Goal: Information Seeking & Learning: Check status

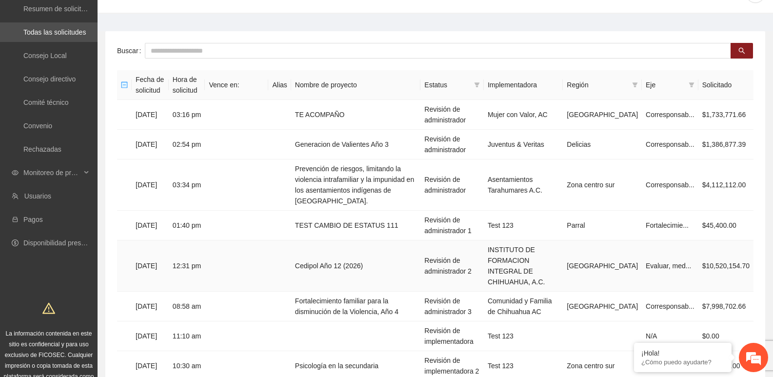
scroll to position [49, 0]
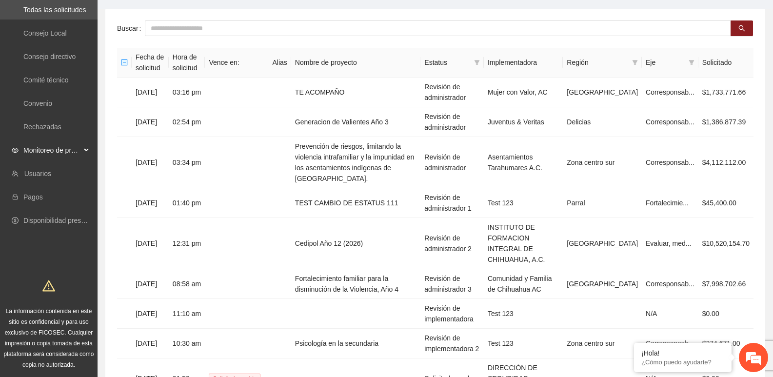
click at [51, 148] on span "Monitoreo de proyectos" at bounding box center [52, 150] width 58 height 20
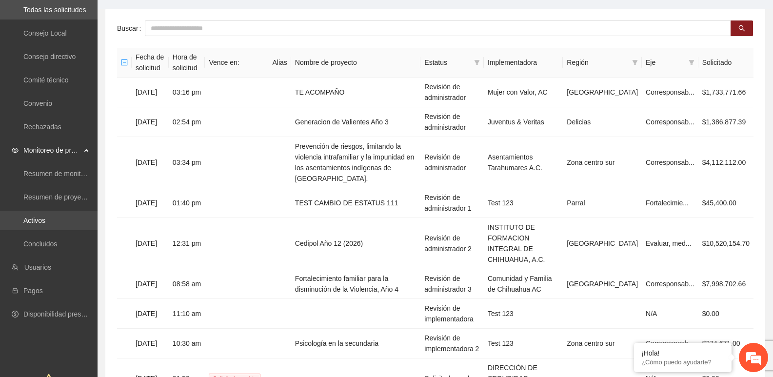
click at [44, 223] on link "Activos" at bounding box center [34, 221] width 22 height 8
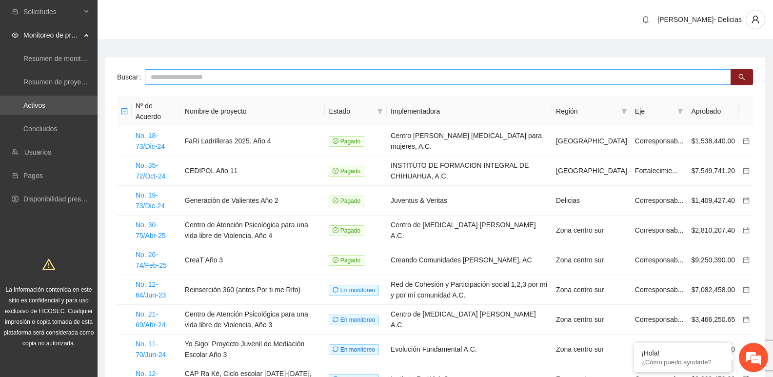
click at [226, 75] on input "text" at bounding box center [438, 77] width 586 height 16
type input "**********"
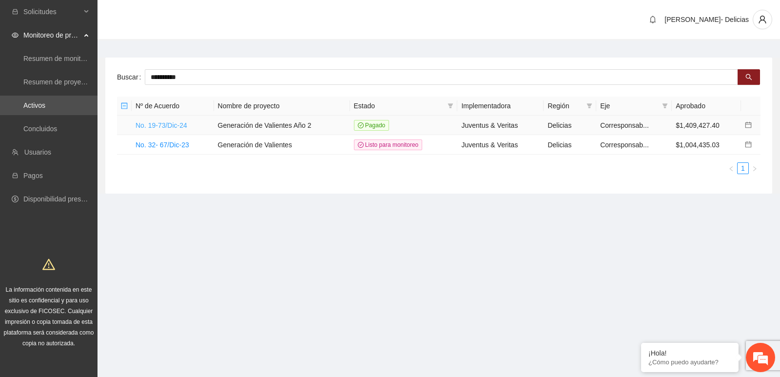
click at [173, 123] on link "No. 19-73/Dic-24" at bounding box center [162, 125] width 52 height 8
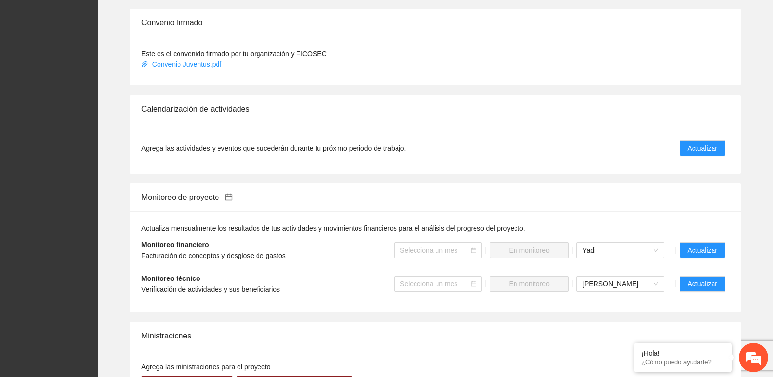
scroll to position [751, 0]
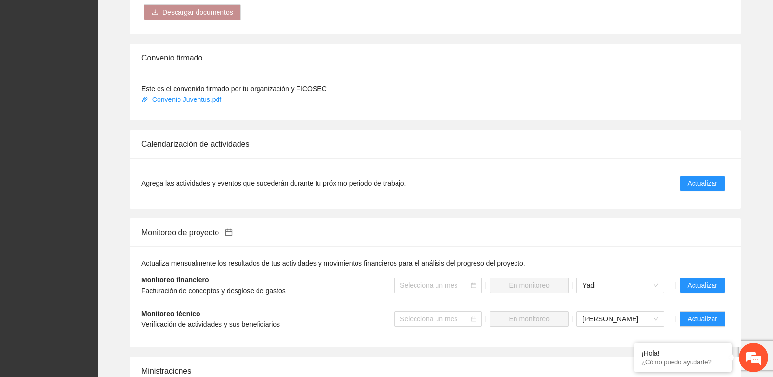
click at [714, 158] on div "Agrega las actividades y eventos que sucederán durante tu próximo periodo de tr…" at bounding box center [435, 183] width 611 height 51
click at [708, 178] on span "Actualizar" at bounding box center [703, 183] width 30 height 11
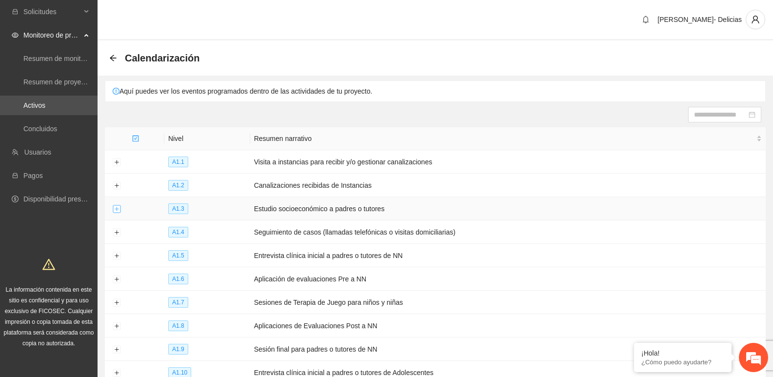
click at [115, 208] on button "Expand row" at bounding box center [117, 209] width 8 height 8
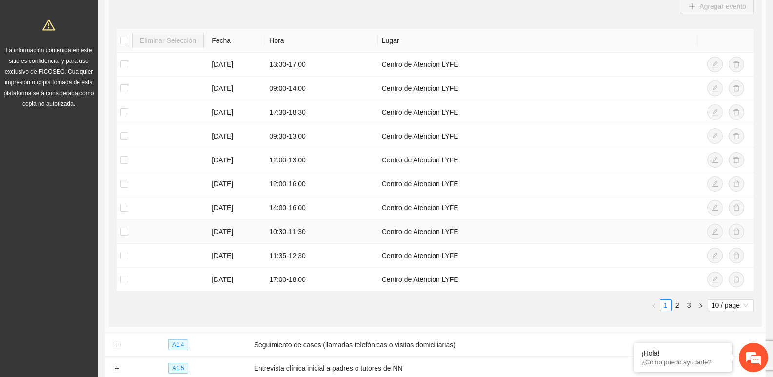
scroll to position [244, 0]
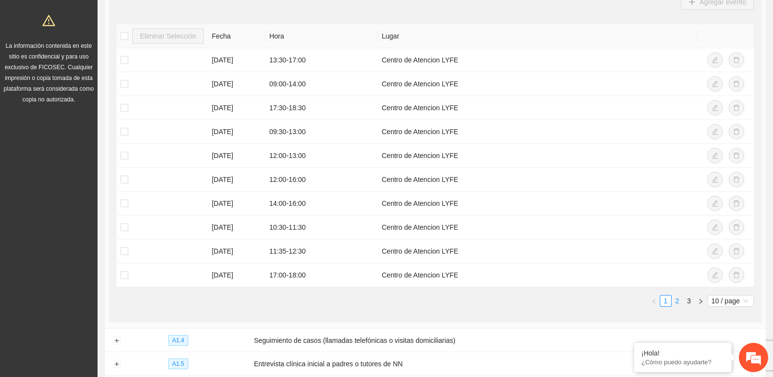
click at [677, 296] on link "2" at bounding box center [677, 301] width 11 height 11
click at [209, 207] on td "[DATE]" at bounding box center [237, 204] width 58 height 24
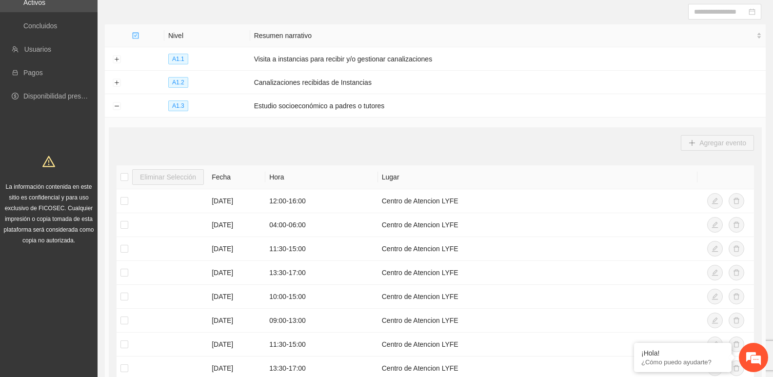
scroll to position [98, 0]
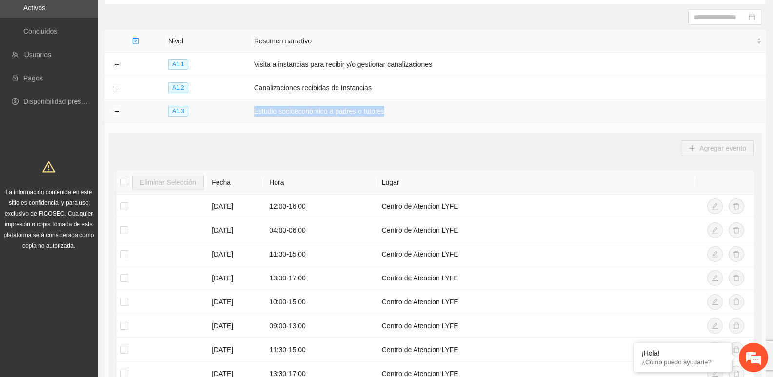
drag, startPoint x: 254, startPoint y: 110, endPoint x: 400, endPoint y: 110, distance: 145.8
click at [400, 110] on td "Estudio socioeconómico a padres o tutores" at bounding box center [507, 110] width 515 height 23
copy td "Estudio socioeconómico a padres o tutores"
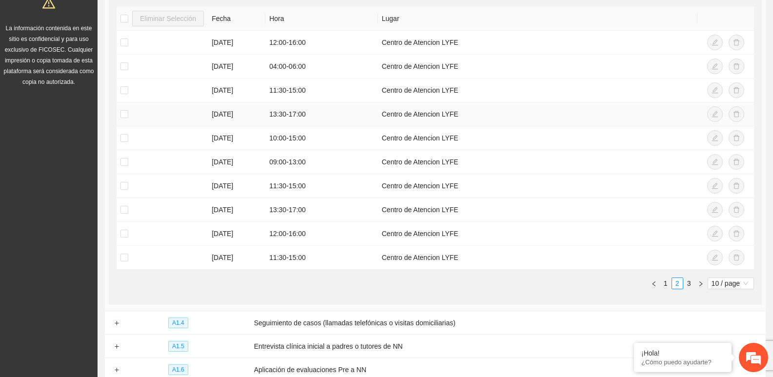
scroll to position [244, 0]
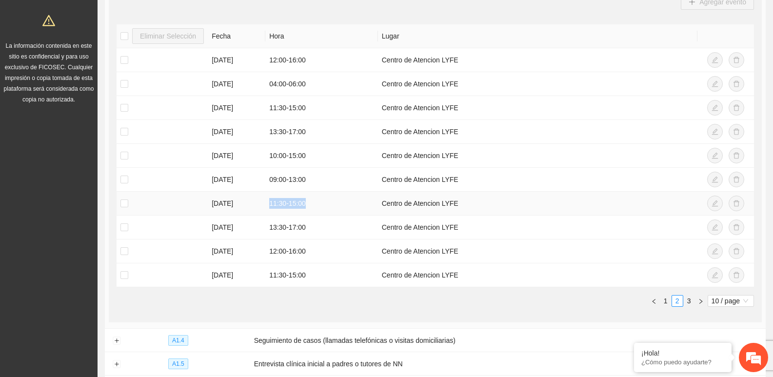
drag, startPoint x: 271, startPoint y: 201, endPoint x: 309, endPoint y: 206, distance: 38.8
click at [309, 206] on td "11:30 - 15:00" at bounding box center [321, 204] width 113 height 24
copy td "11:30 - 15:00"
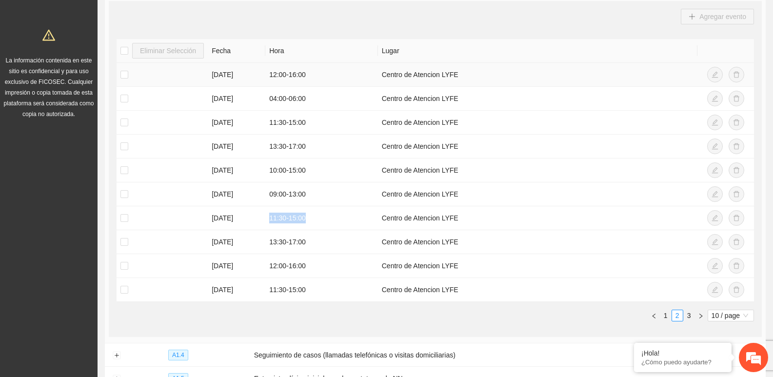
scroll to position [0, 0]
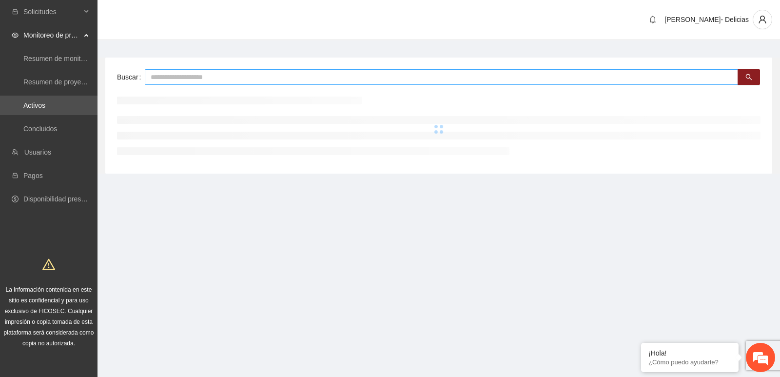
click at [201, 79] on input "text" at bounding box center [441, 77] width 593 height 16
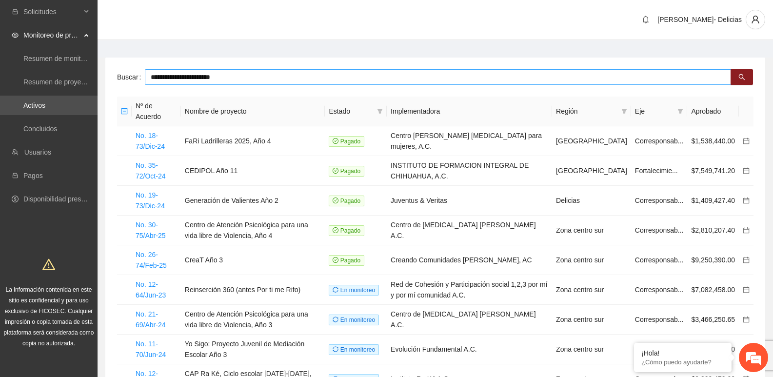
type input "**********"
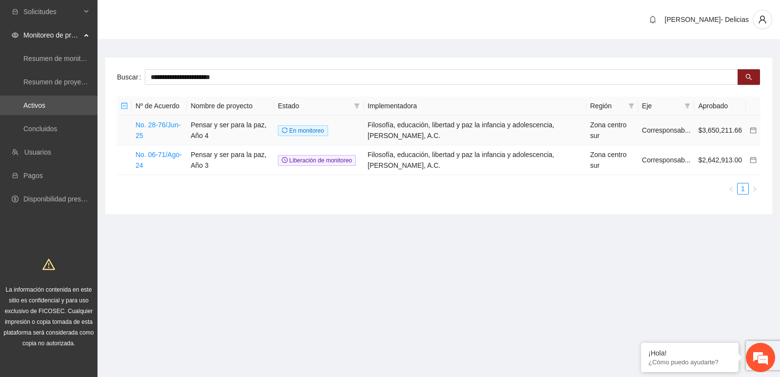
click at [142, 129] on td "No. 28-76/Jun-25" at bounding box center [159, 131] width 55 height 30
click at [166, 127] on link "No. 28-76/Jun-25" at bounding box center [158, 130] width 45 height 19
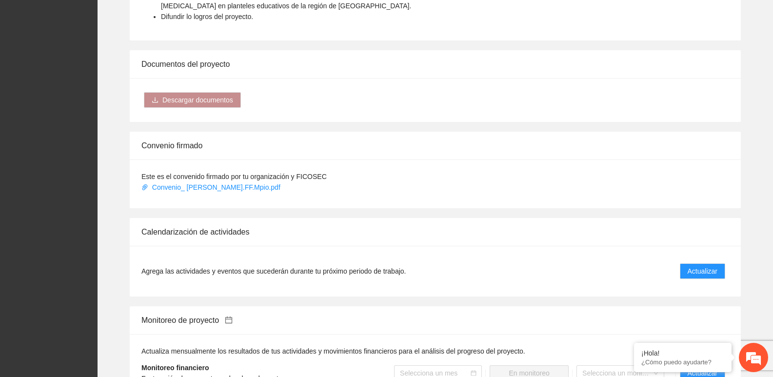
scroll to position [683, 0]
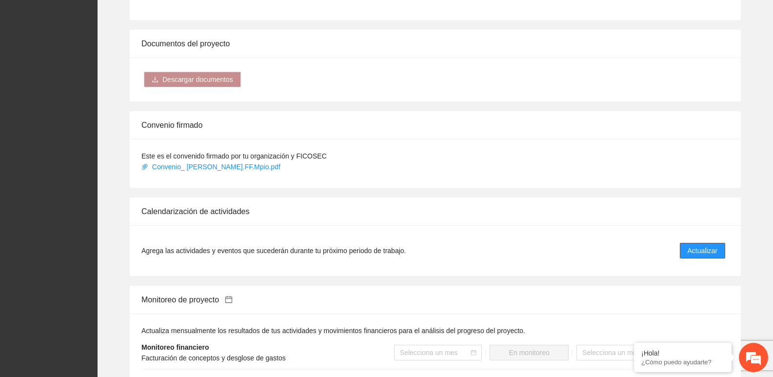
click at [692, 255] on span "Actualizar" at bounding box center [703, 250] width 30 height 11
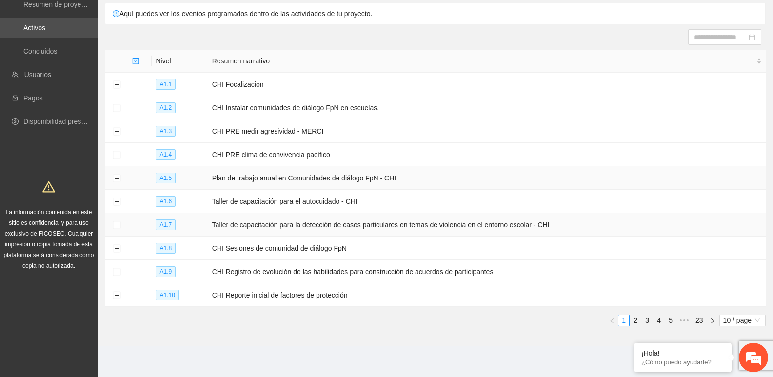
scroll to position [81, 0]
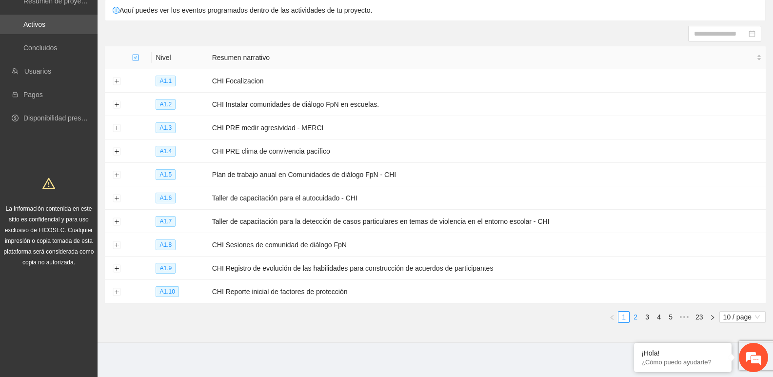
click at [632, 313] on link "2" at bounding box center [635, 317] width 11 height 11
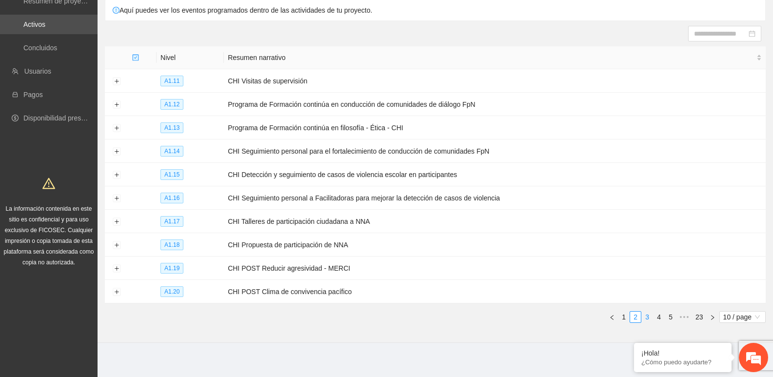
click at [647, 313] on link "3" at bounding box center [647, 317] width 11 height 11
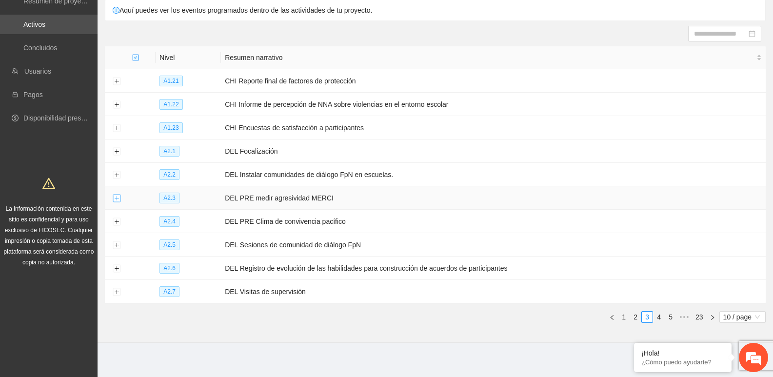
click at [114, 198] on button "Expand row" at bounding box center [117, 199] width 8 height 8
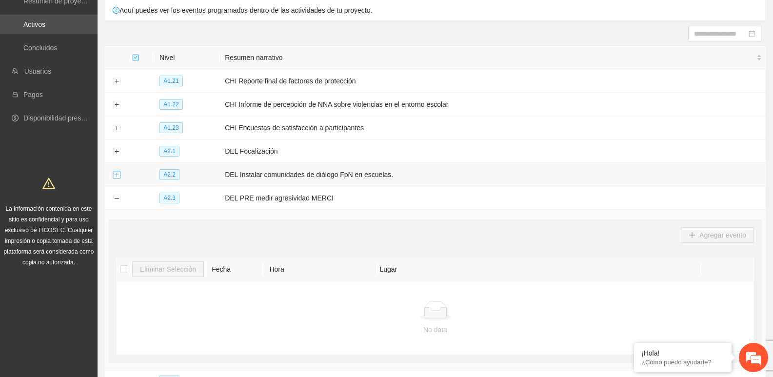
click at [114, 173] on button "Expand row" at bounding box center [117, 175] width 8 height 8
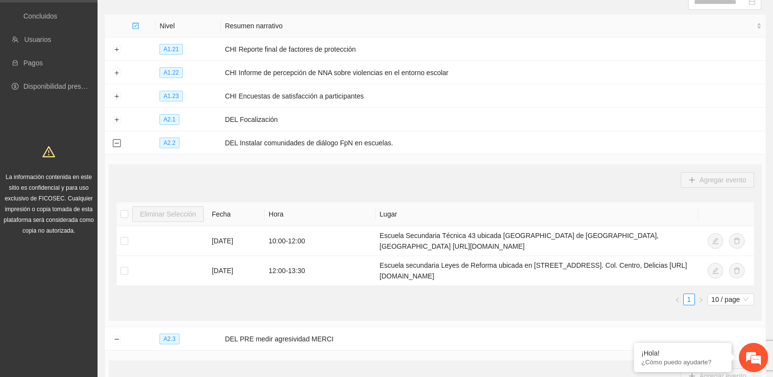
scroll to position [130, 0]
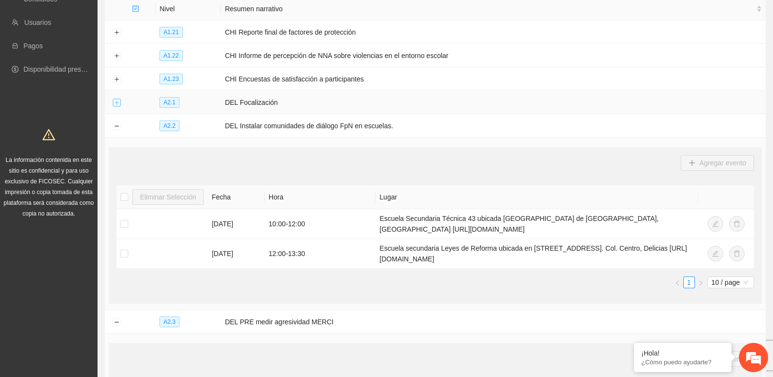
click at [119, 104] on button "Expand row" at bounding box center [117, 103] width 8 height 8
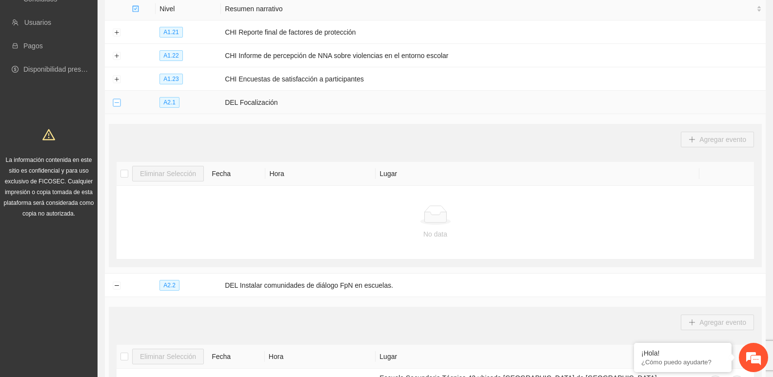
click at [117, 100] on button "Collapse row" at bounding box center [117, 103] width 8 height 8
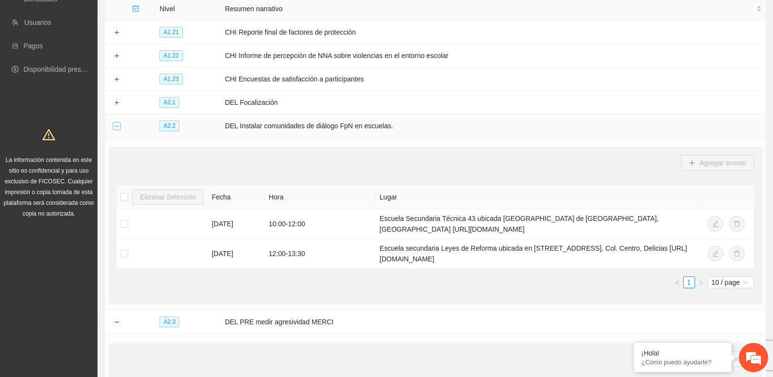
click at [117, 123] on button "Collapse row" at bounding box center [117, 126] width 8 height 8
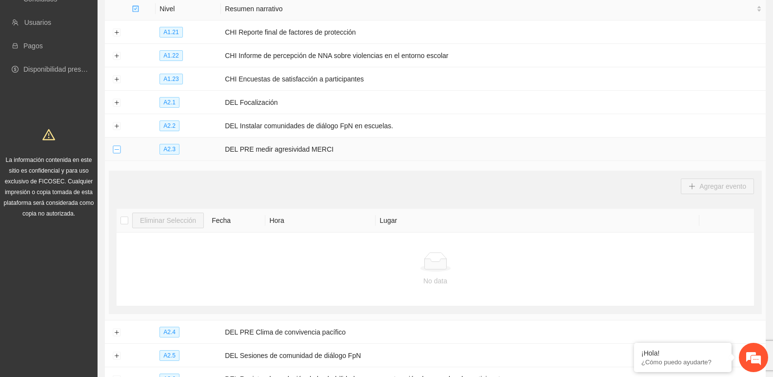
click at [116, 146] on button "Collapse row" at bounding box center [117, 150] width 8 height 8
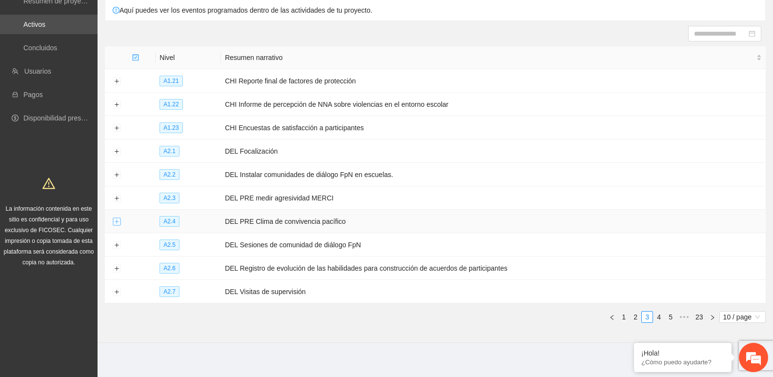
click at [116, 218] on button "Expand row" at bounding box center [117, 222] width 8 height 8
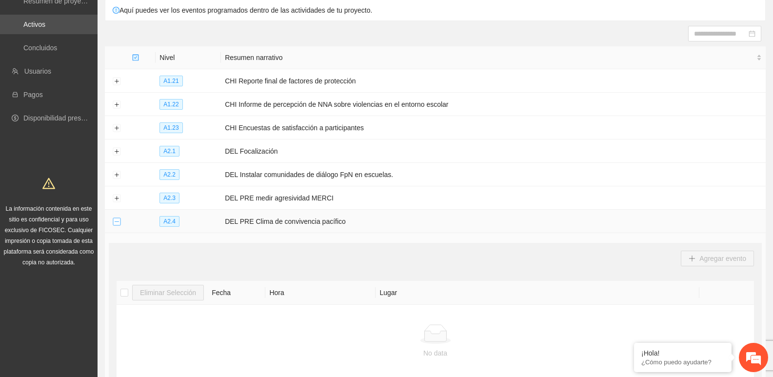
click at [116, 218] on button "Collapse row" at bounding box center [117, 222] width 8 height 8
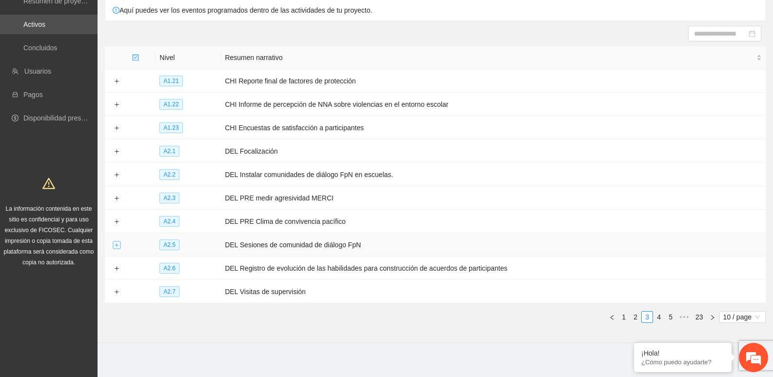
click at [114, 241] on button "Expand row" at bounding box center [117, 245] width 8 height 8
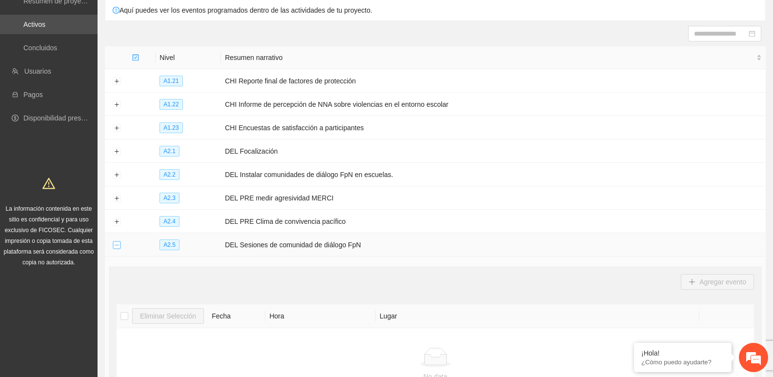
click at [114, 241] on button "Collapse row" at bounding box center [117, 245] width 8 height 8
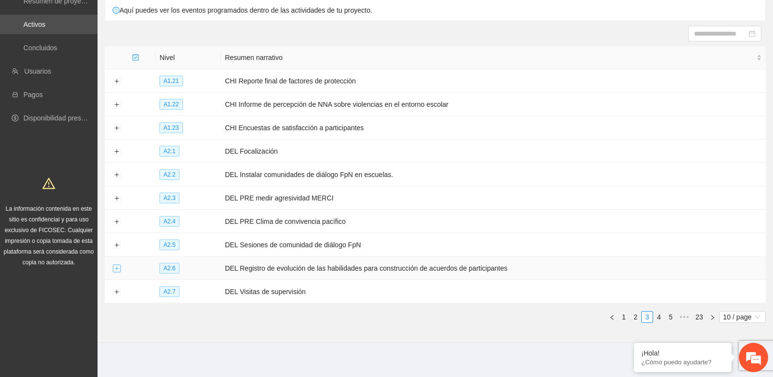
click at [118, 265] on button "Expand row" at bounding box center [117, 269] width 8 height 8
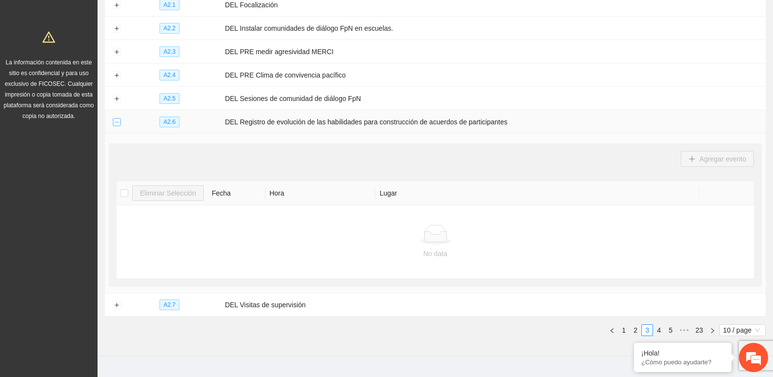
click at [114, 119] on button "Collapse row" at bounding box center [117, 123] width 8 height 8
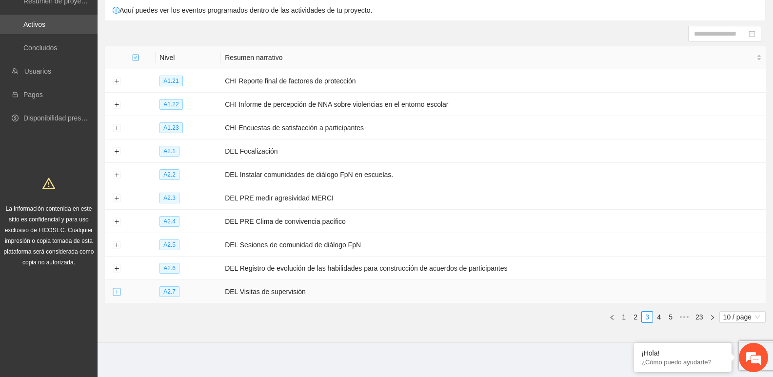
click at [116, 288] on button "Expand row" at bounding box center [117, 292] width 8 height 8
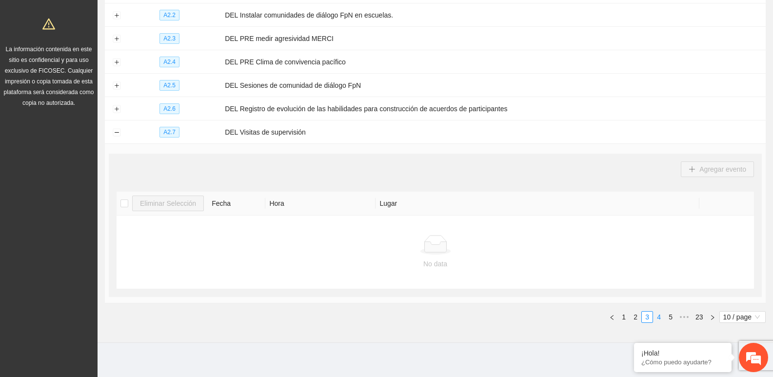
click at [659, 312] on link "4" at bounding box center [658, 317] width 11 height 11
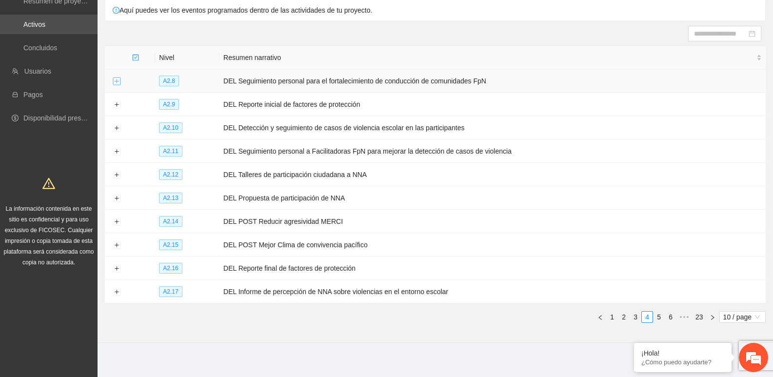
click at [117, 80] on button "Expand row" at bounding box center [117, 82] width 8 height 8
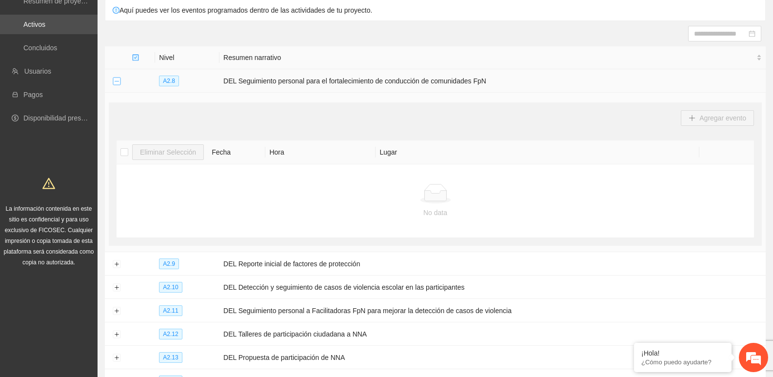
click at [117, 80] on button "Collapse row" at bounding box center [117, 82] width 8 height 8
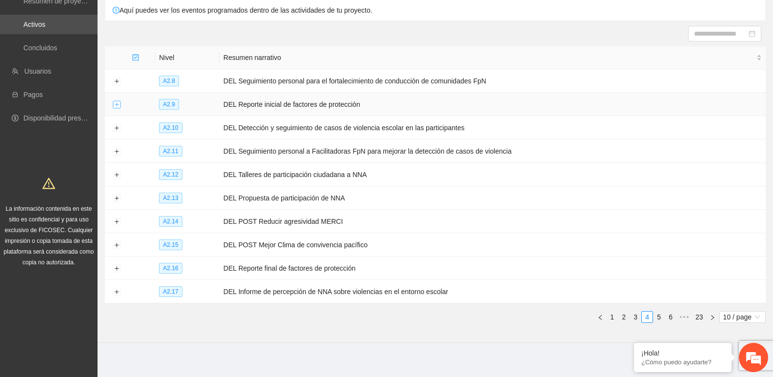
click at [116, 105] on button "Expand row" at bounding box center [117, 105] width 8 height 8
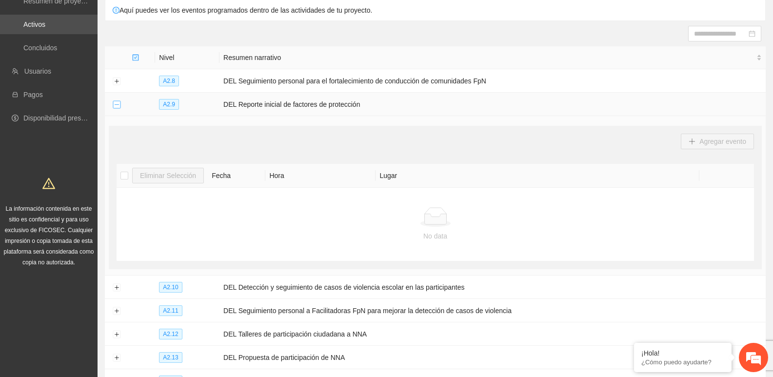
click at [116, 105] on button "Collapse row" at bounding box center [117, 105] width 8 height 8
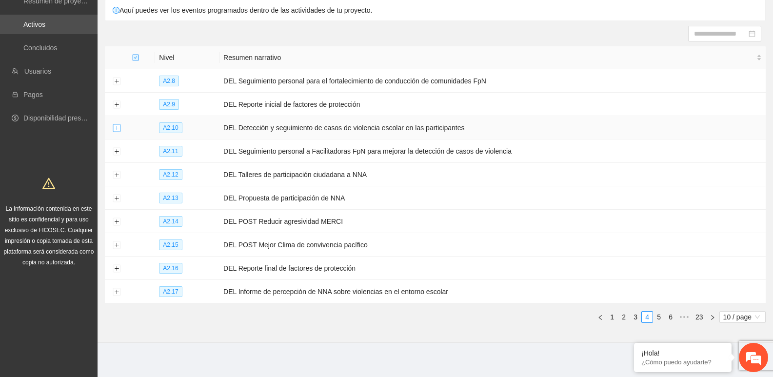
click at [117, 126] on button "Expand row" at bounding box center [117, 128] width 8 height 8
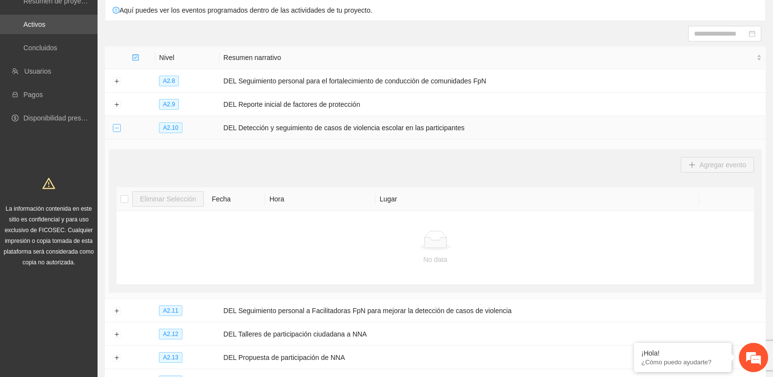
click at [117, 126] on button "Collapse row" at bounding box center [117, 128] width 8 height 8
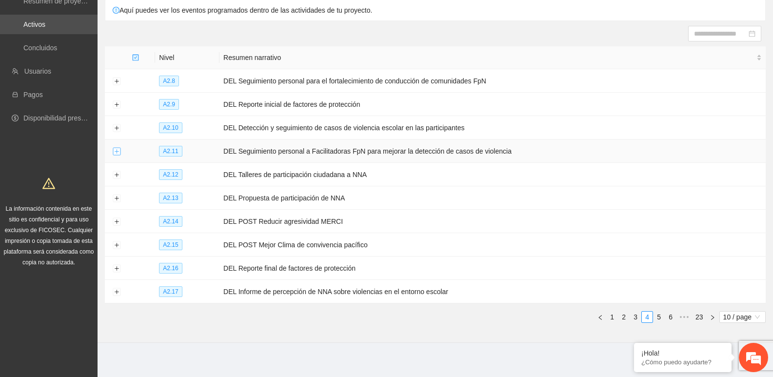
click at [118, 148] on button "Expand row" at bounding box center [117, 152] width 8 height 8
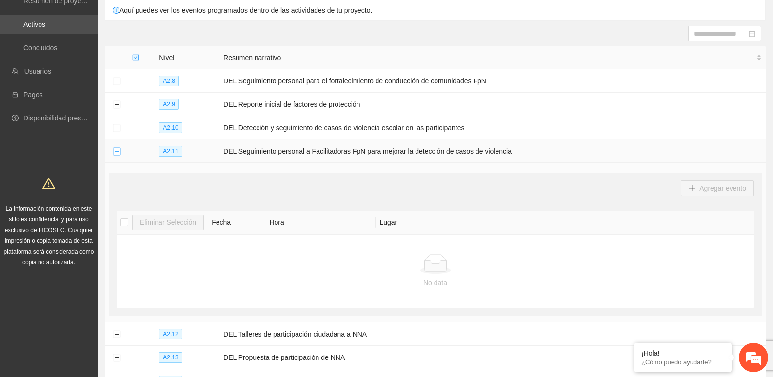
click at [118, 148] on button "Collapse row" at bounding box center [117, 152] width 8 height 8
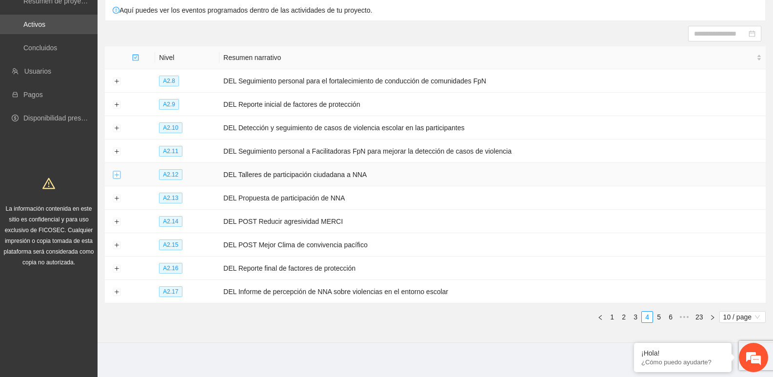
click at [118, 171] on button "Expand row" at bounding box center [117, 175] width 8 height 8
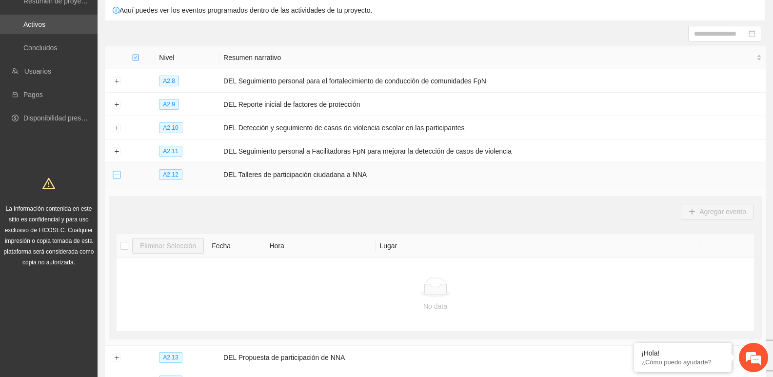
click at [118, 171] on button "Collapse row" at bounding box center [117, 175] width 8 height 8
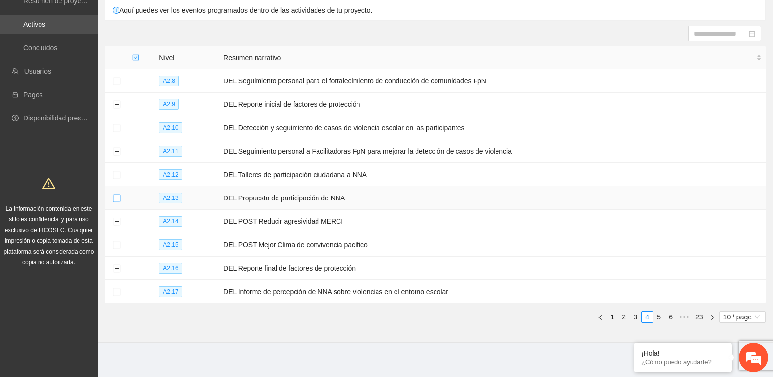
click at [114, 198] on button "Expand row" at bounding box center [117, 199] width 8 height 8
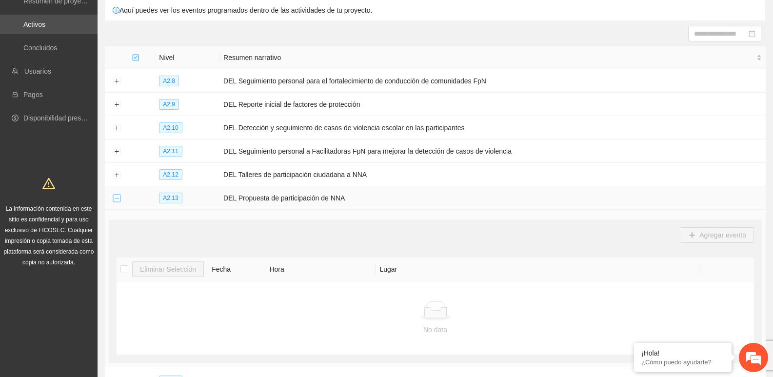
click at [114, 198] on button "Collapse row" at bounding box center [117, 199] width 8 height 8
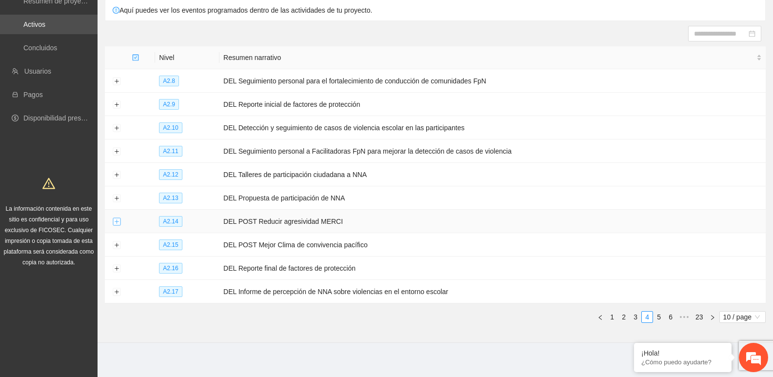
click at [116, 218] on button "Expand row" at bounding box center [117, 222] width 8 height 8
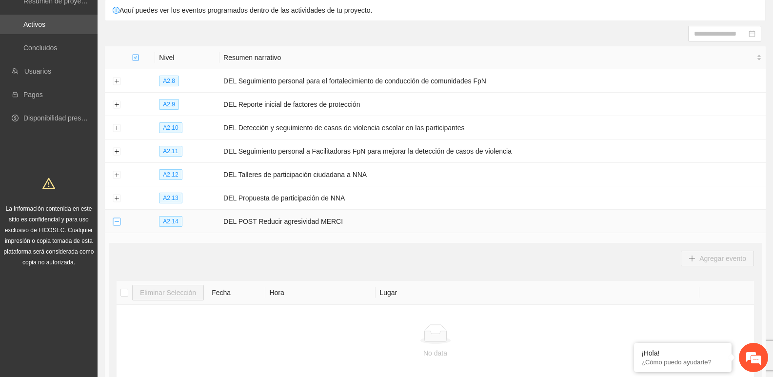
click at [116, 218] on button "Collapse row" at bounding box center [117, 222] width 8 height 8
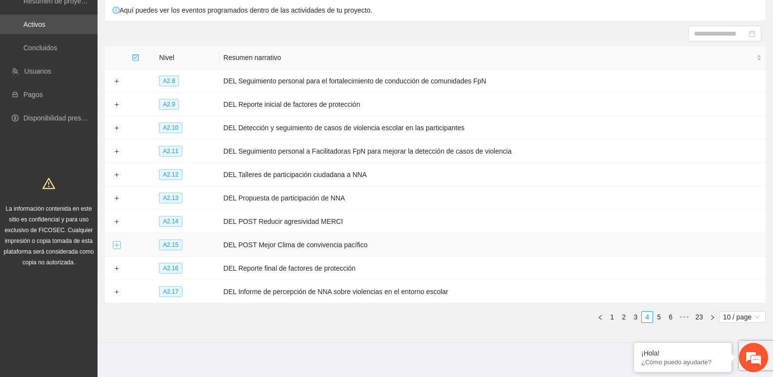
click at [114, 241] on button "Expand row" at bounding box center [117, 245] width 8 height 8
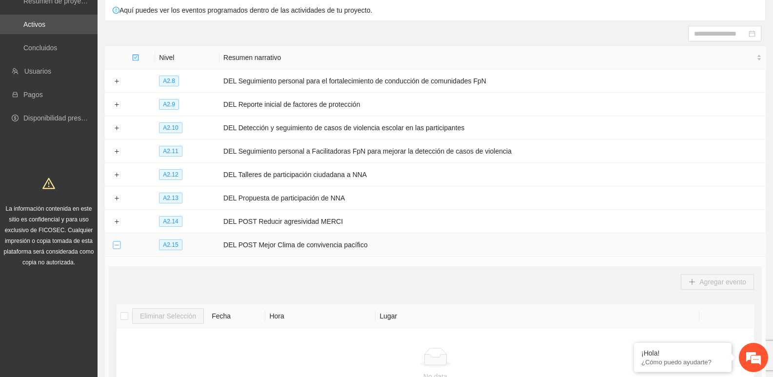
click at [114, 241] on button "Collapse row" at bounding box center [117, 245] width 8 height 8
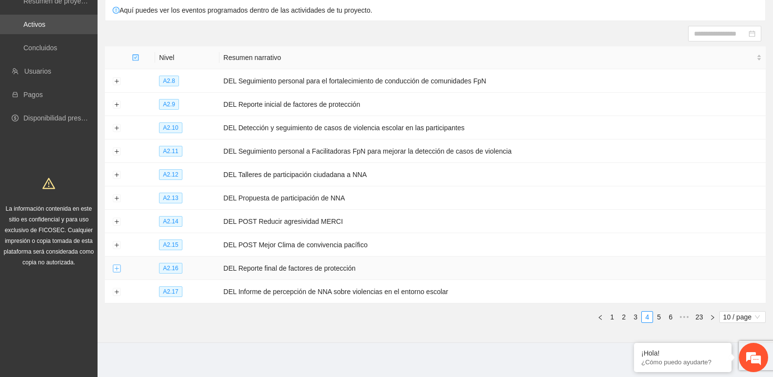
click at [114, 265] on button "Expand row" at bounding box center [117, 269] width 8 height 8
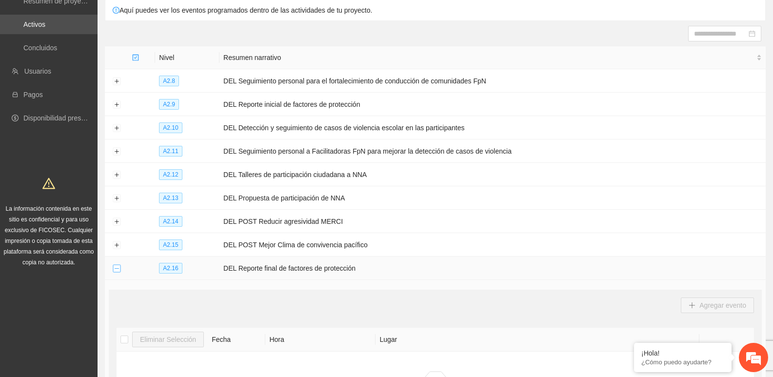
click at [114, 265] on button "Collapse row" at bounding box center [117, 269] width 8 height 8
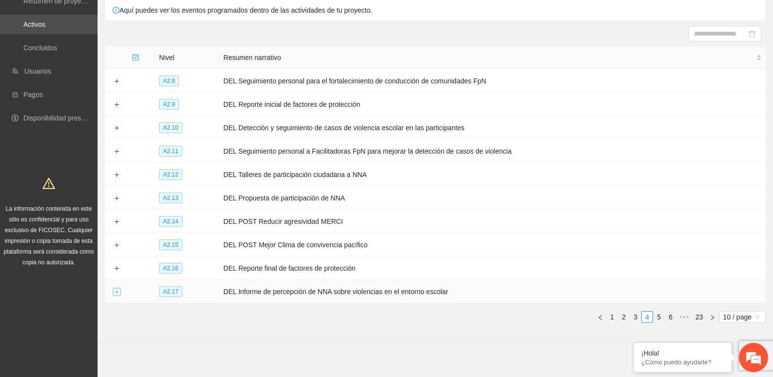
click at [117, 288] on button "Expand row" at bounding box center [117, 292] width 8 height 8
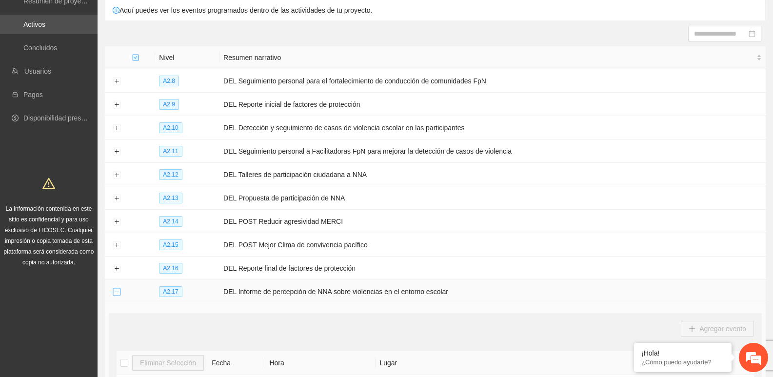
click at [117, 288] on button "Collapse row" at bounding box center [117, 292] width 8 height 8
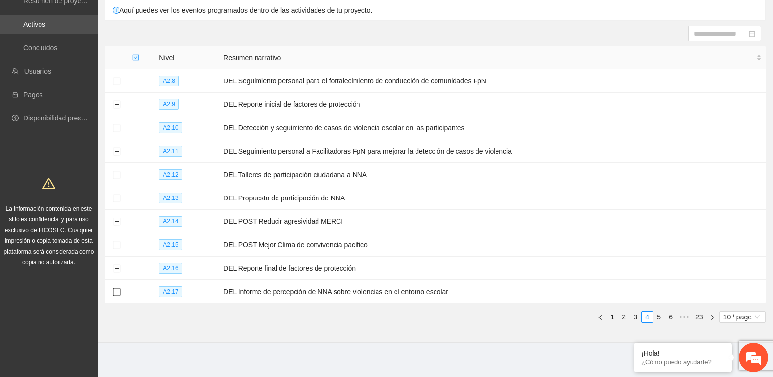
scroll to position [32, 0]
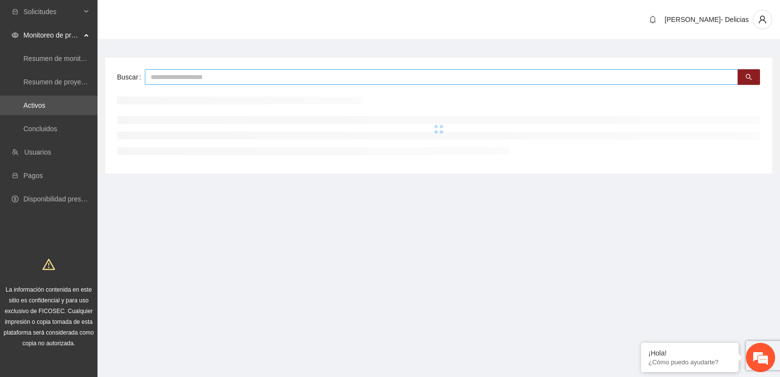
click at [171, 79] on input "text" at bounding box center [441, 77] width 593 height 16
click at [173, 76] on input "**********" at bounding box center [441, 77] width 593 height 16
drag, startPoint x: 173, startPoint y: 76, endPoint x: 169, endPoint y: 78, distance: 5.0
click at [208, 81] on input "**********" at bounding box center [441, 77] width 593 height 16
type input "**********"
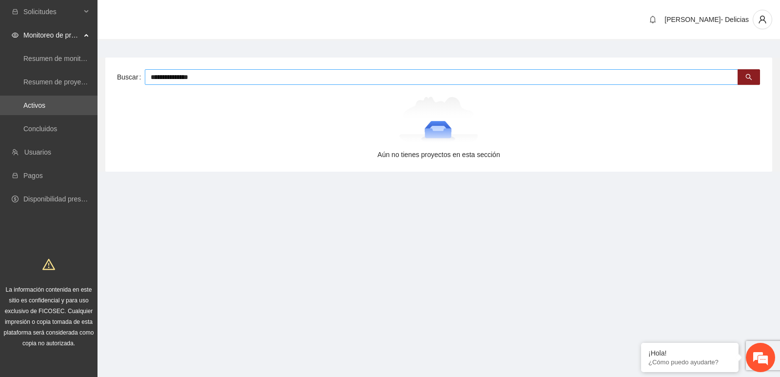
click at [208, 81] on input "**********" at bounding box center [441, 77] width 593 height 16
click at [742, 74] on button "button" at bounding box center [749, 77] width 22 height 16
drag, startPoint x: 221, startPoint y: 76, endPoint x: 77, endPoint y: 74, distance: 144.4
click at [77, 74] on section "**********" at bounding box center [390, 188] width 780 height 377
click at [45, 107] on link "Activos" at bounding box center [34, 105] width 22 height 8
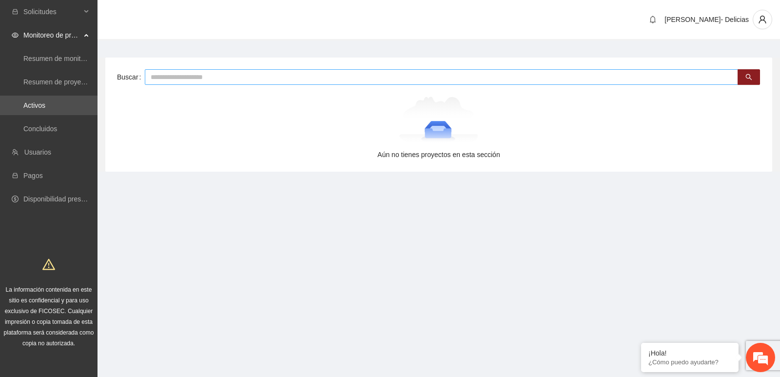
click at [703, 76] on input "text" at bounding box center [441, 77] width 593 height 16
type input "****"
click at [758, 72] on button "button" at bounding box center [749, 77] width 22 height 16
click at [45, 133] on link "Concluidos" at bounding box center [40, 129] width 34 height 8
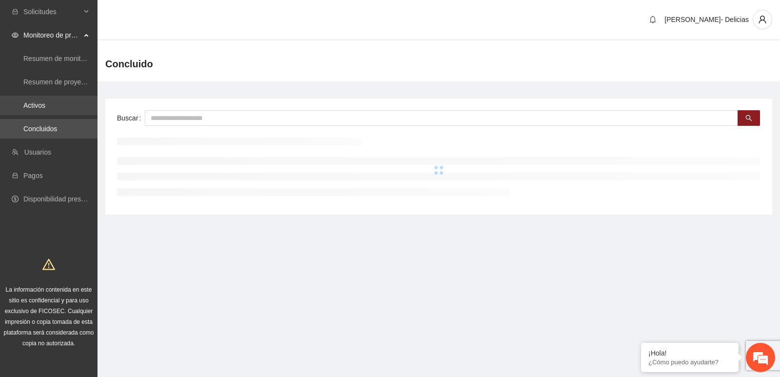
click at [45, 109] on link "Activos" at bounding box center [34, 105] width 22 height 8
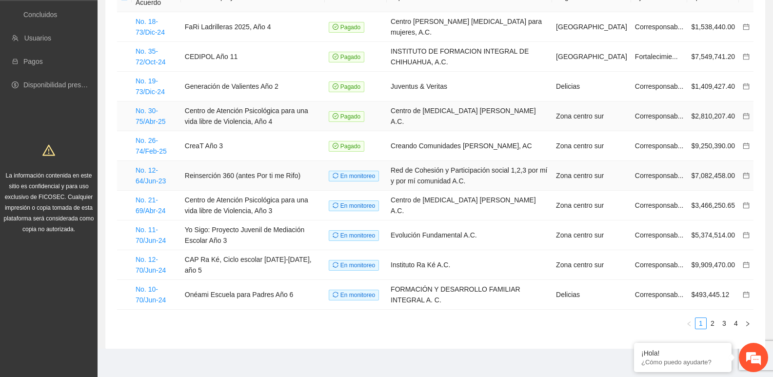
scroll to position [123, 0]
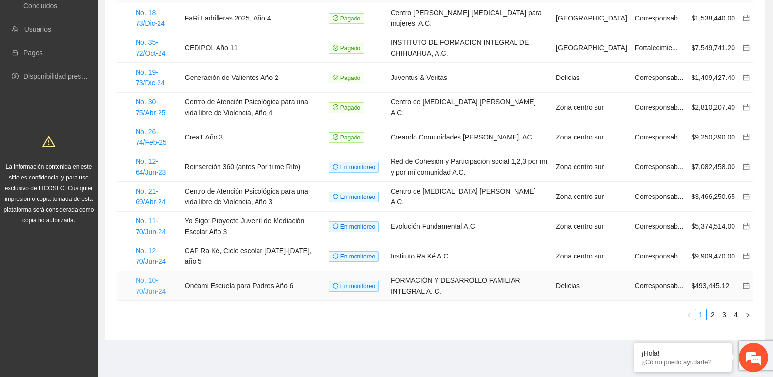
click at [150, 287] on link "No. 10-70/Jun-24" at bounding box center [151, 286] width 30 height 19
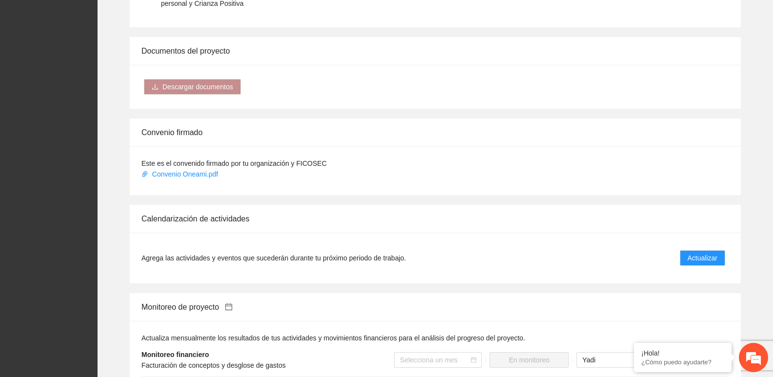
scroll to position [780, 0]
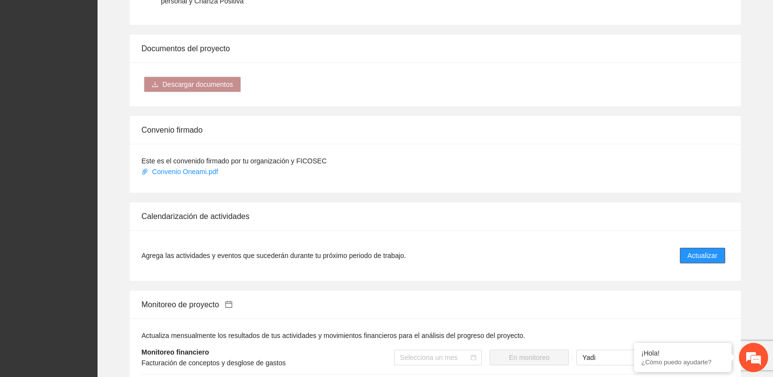
click at [715, 250] on span "Actualizar" at bounding box center [703, 255] width 30 height 11
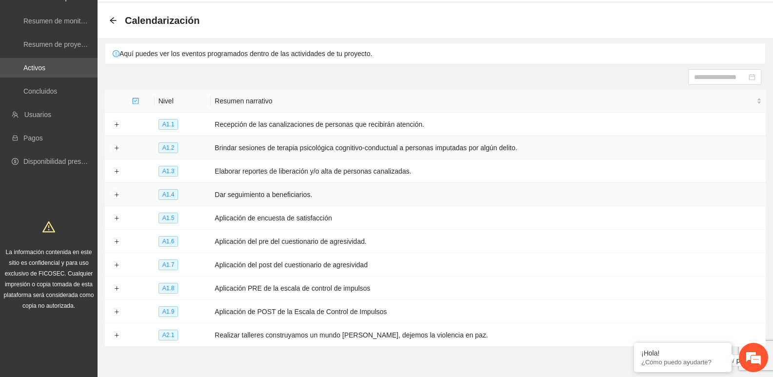
scroll to position [49, 0]
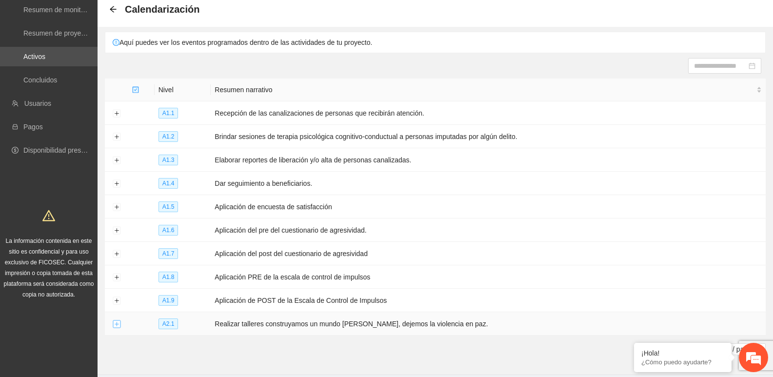
click at [114, 321] on button "Expand row" at bounding box center [117, 324] width 8 height 8
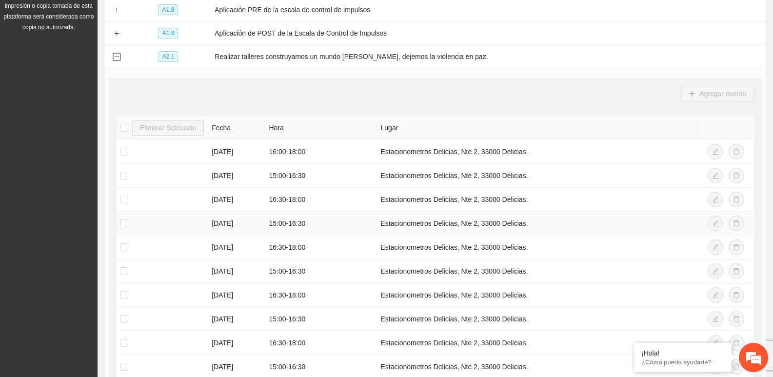
scroll to position [433, 0]
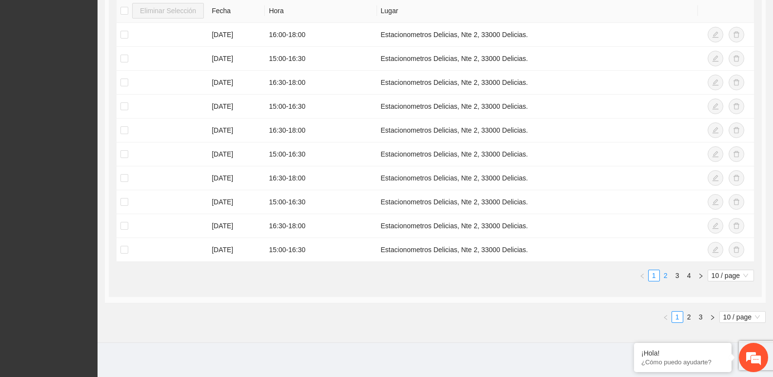
click at [660, 273] on li "2" at bounding box center [666, 276] width 12 height 12
click at [664, 271] on link "2" at bounding box center [665, 275] width 11 height 11
click at [677, 270] on link "3" at bounding box center [677, 275] width 11 height 11
click at [668, 271] on link "2" at bounding box center [665, 275] width 11 height 11
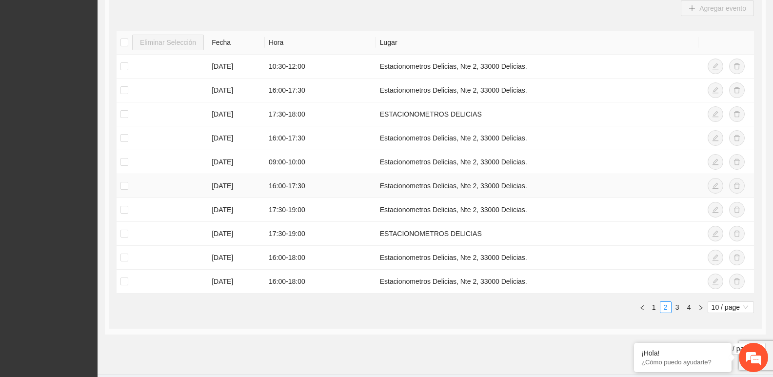
scroll to position [384, 0]
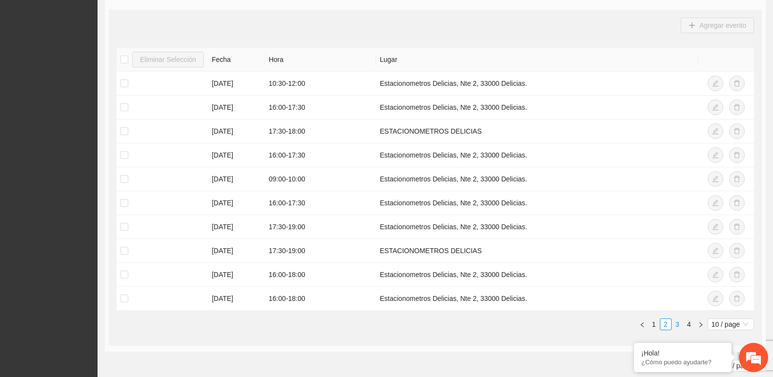
click at [676, 319] on link "3" at bounding box center [677, 324] width 11 height 11
click at [215, 221] on td "[DATE]" at bounding box center [236, 227] width 57 height 24
click at [214, 200] on td "[DATE]" at bounding box center [236, 203] width 57 height 24
drag, startPoint x: 270, startPoint y: 198, endPoint x: 315, endPoint y: 198, distance: 44.9
click at [315, 198] on td "09:00 - 10:30" at bounding box center [320, 203] width 111 height 24
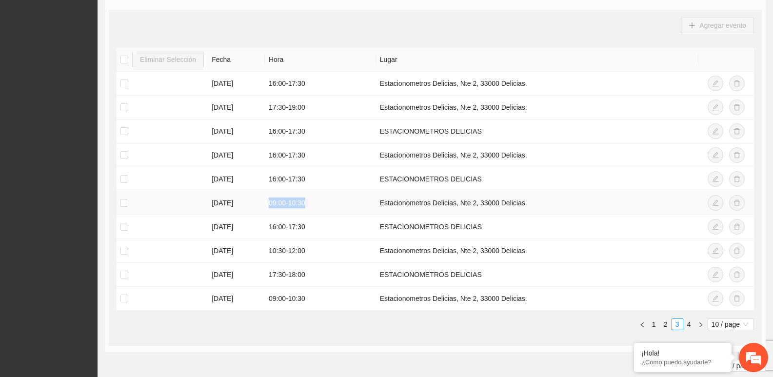
copy td "09:00 - 10:30"
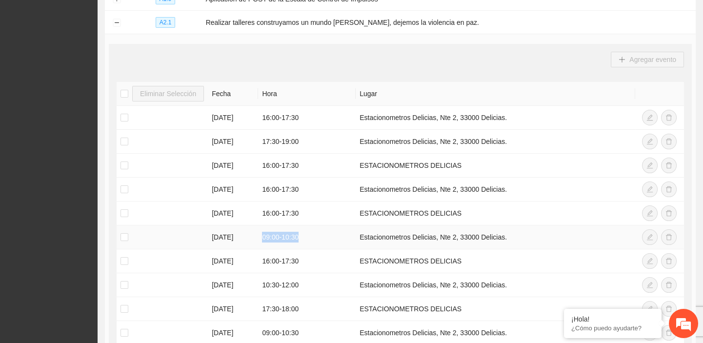
scroll to position [340, 0]
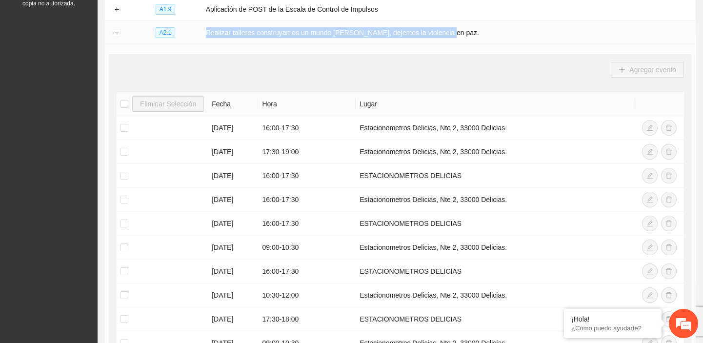
drag, startPoint x: 204, startPoint y: 30, endPoint x: 458, endPoint y: 20, distance: 254.3
click at [458, 21] on td "Realizar talleres construyamos un mundo [PERSON_NAME], dejemos la violencia en …" at bounding box center [449, 32] width 494 height 23
copy td "Realizar talleres construyamos un mundo [PERSON_NAME], dejemos la violencia en …"
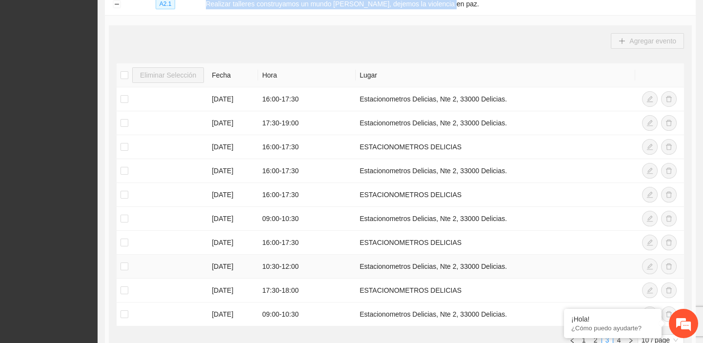
scroll to position [384, 0]
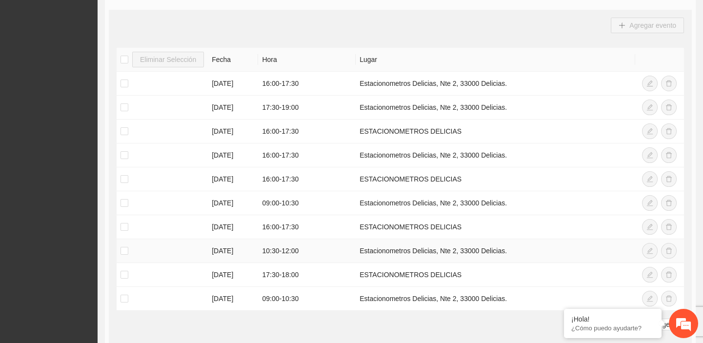
click at [210, 245] on td "[DATE]" at bounding box center [233, 251] width 50 height 24
drag, startPoint x: 264, startPoint y: 247, endPoint x: 316, endPoint y: 247, distance: 52.2
click at [316, 247] on td "10:30 - 12:00" at bounding box center [307, 251] width 98 height 24
copy td "10:30 - 12:00"
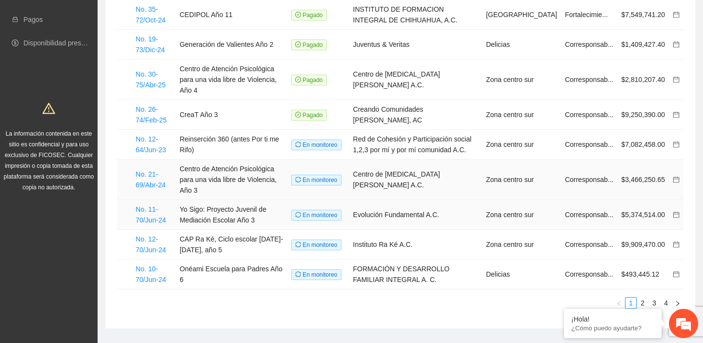
scroll to position [156, 0]
click at [644, 297] on link "2" at bounding box center [642, 302] width 11 height 11
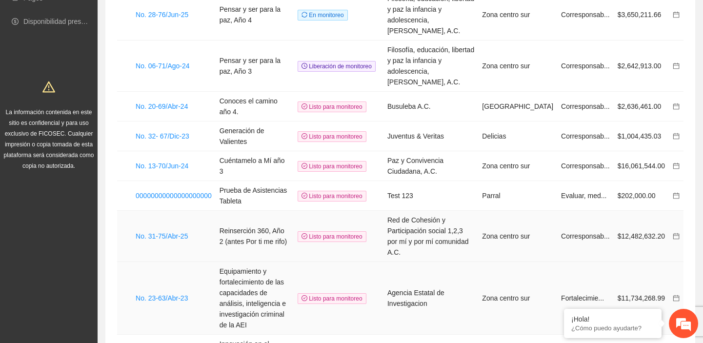
scroll to position [190, 0]
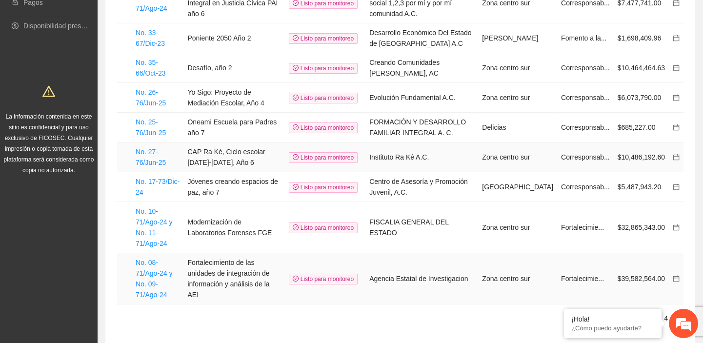
scroll to position [189, 0]
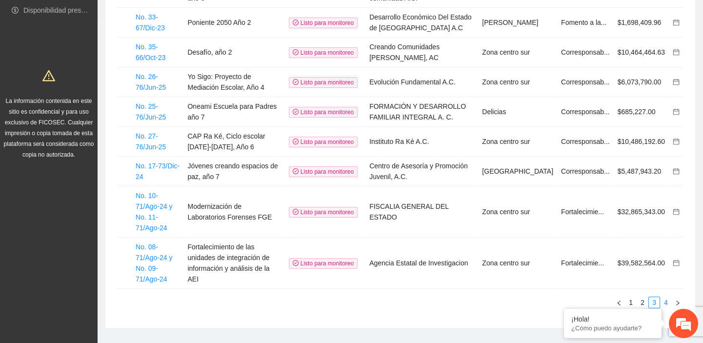
click at [665, 297] on link "4" at bounding box center [665, 302] width 11 height 11
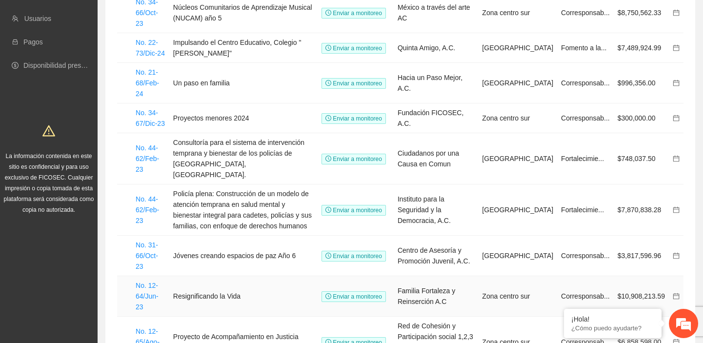
scroll to position [159, 0]
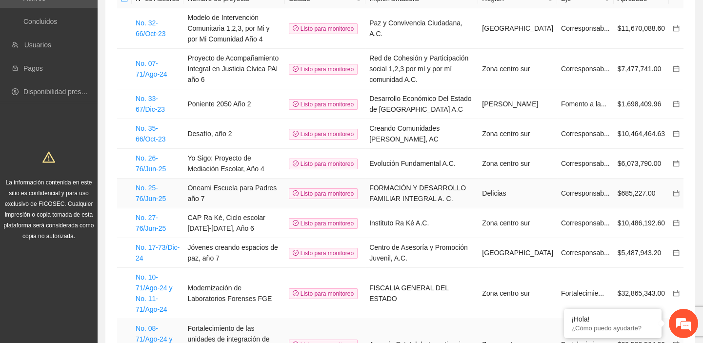
scroll to position [189, 0]
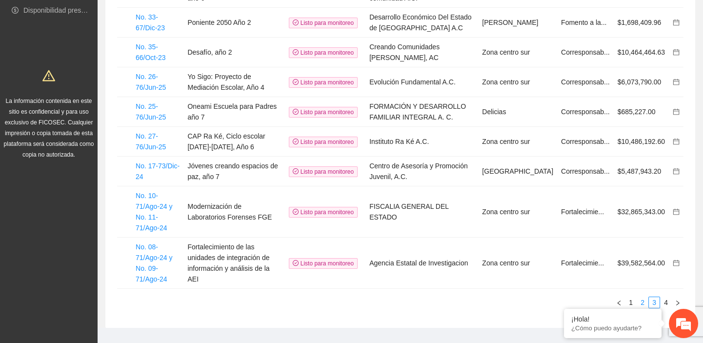
click at [642, 297] on link "2" at bounding box center [642, 302] width 11 height 11
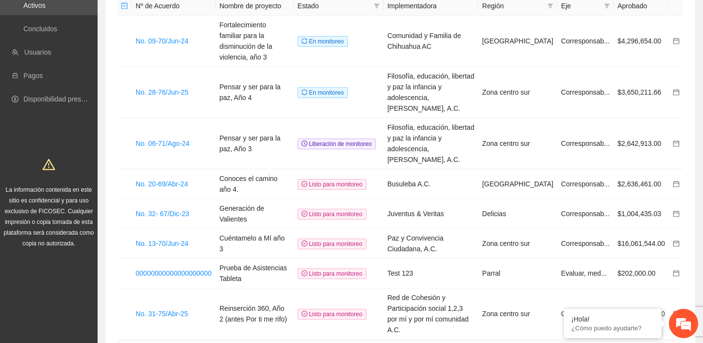
scroll to position [56, 0]
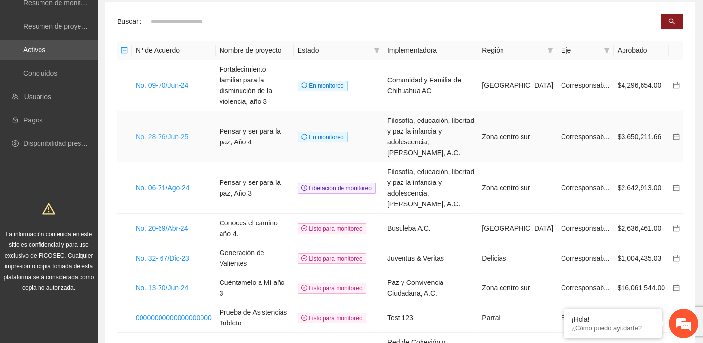
click at [178, 133] on link "No. 28-76/Jun-25" at bounding box center [162, 137] width 53 height 8
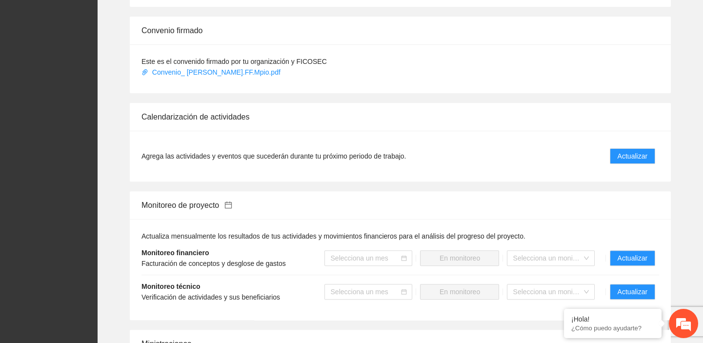
scroll to position [842, 0]
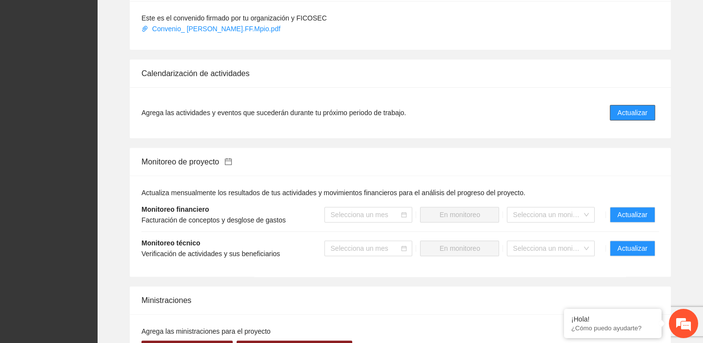
click at [640, 107] on span "Actualizar" at bounding box center [632, 112] width 30 height 11
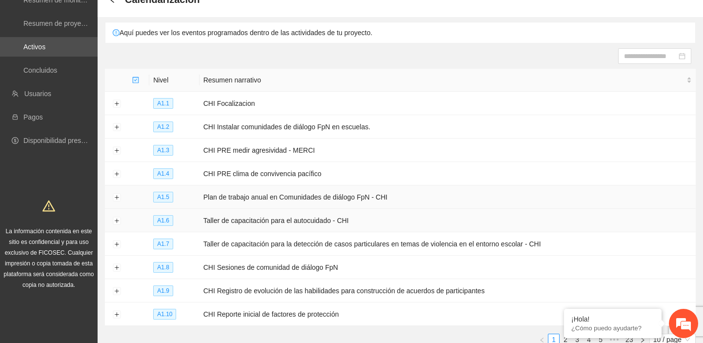
scroll to position [118, 0]
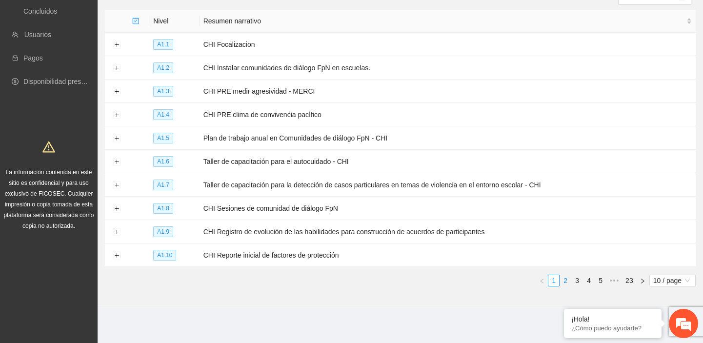
click at [569, 275] on link "2" at bounding box center [565, 280] width 11 height 11
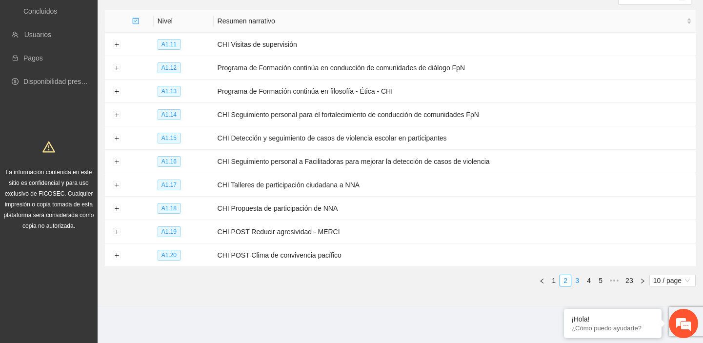
click at [580, 277] on link "3" at bounding box center [577, 280] width 11 height 11
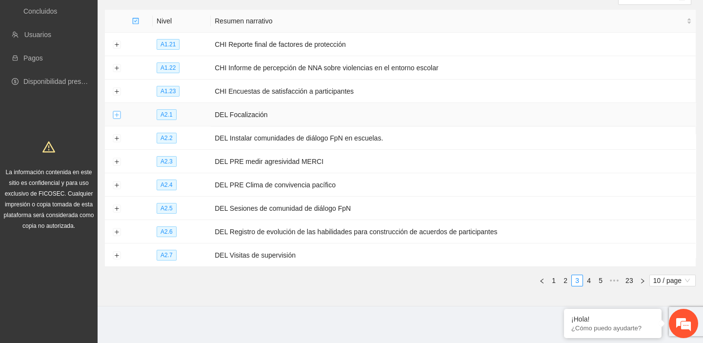
click at [116, 111] on button "Expand row" at bounding box center [117, 115] width 8 height 8
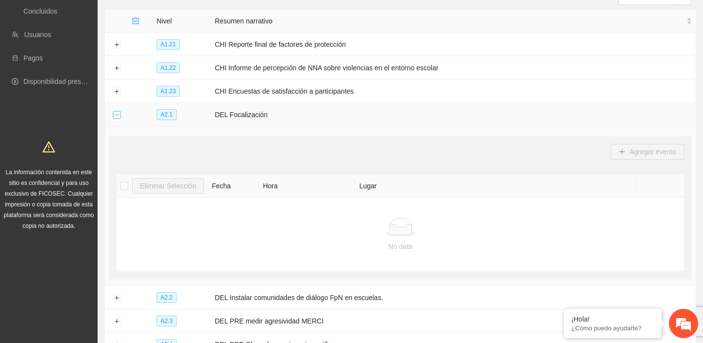
click at [117, 111] on button "Collapse row" at bounding box center [117, 115] width 8 height 8
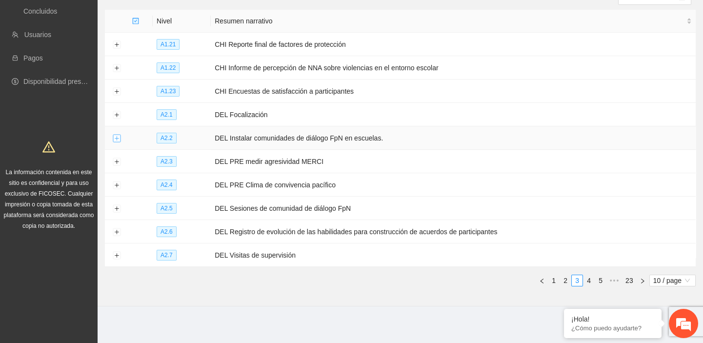
click at [113, 137] on button "Expand row" at bounding box center [117, 139] width 8 height 8
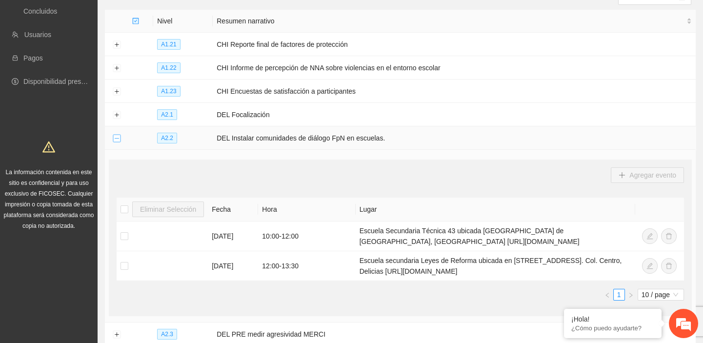
click at [113, 137] on button "Collapse row" at bounding box center [117, 139] width 8 height 8
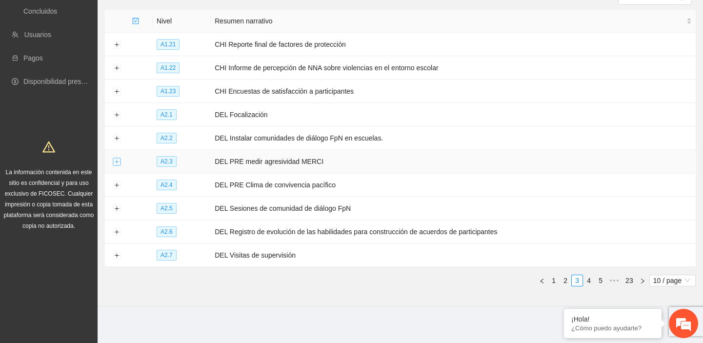
click at [116, 161] on button "Expand row" at bounding box center [117, 162] width 8 height 8
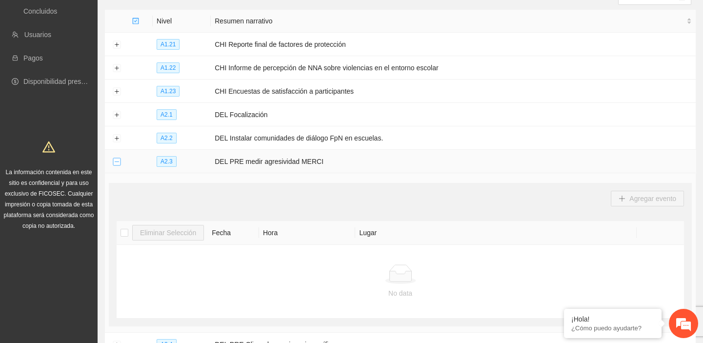
click at [116, 161] on button "Collapse row" at bounding box center [117, 162] width 8 height 8
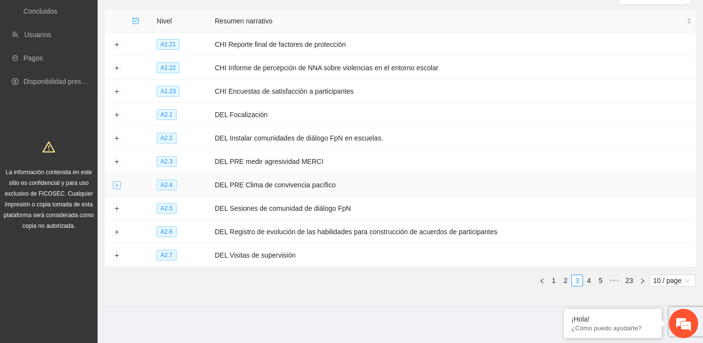
click at [113, 181] on button "Expand row" at bounding box center [117, 185] width 8 height 8
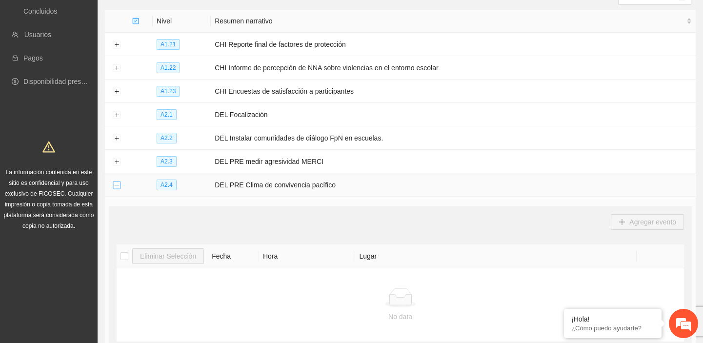
click at [113, 181] on button "Collapse row" at bounding box center [117, 185] width 8 height 8
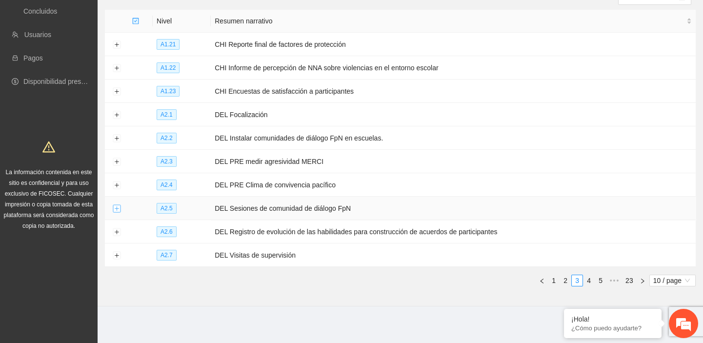
click at [117, 205] on button "Expand row" at bounding box center [117, 209] width 8 height 8
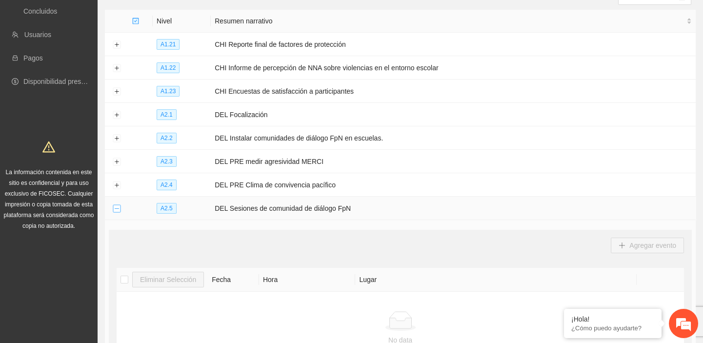
click at [117, 205] on button "Collapse row" at bounding box center [117, 209] width 8 height 8
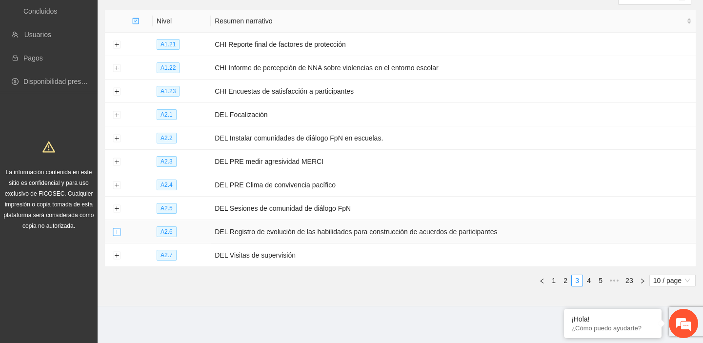
click at [119, 228] on button "Expand row" at bounding box center [117, 232] width 8 height 8
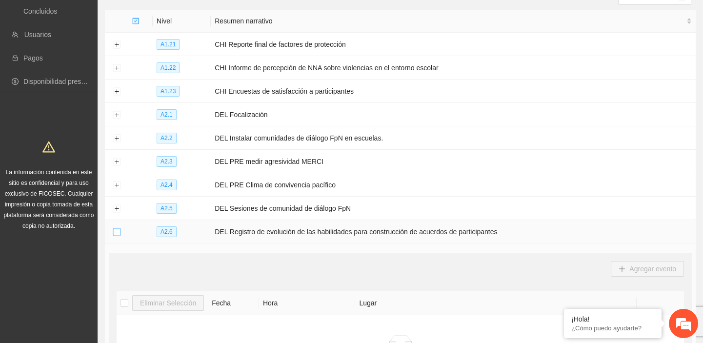
click at [119, 228] on button "Collapse row" at bounding box center [117, 232] width 8 height 8
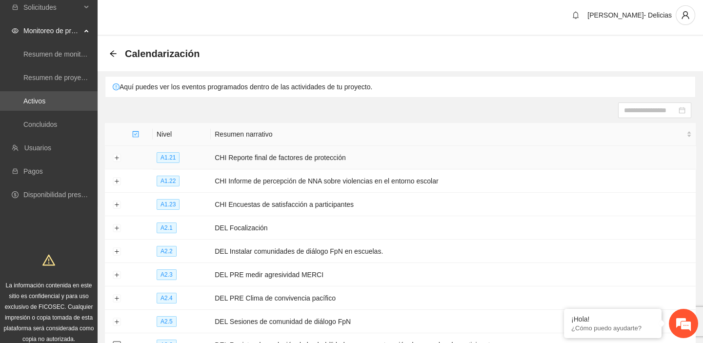
scroll to position [0, 0]
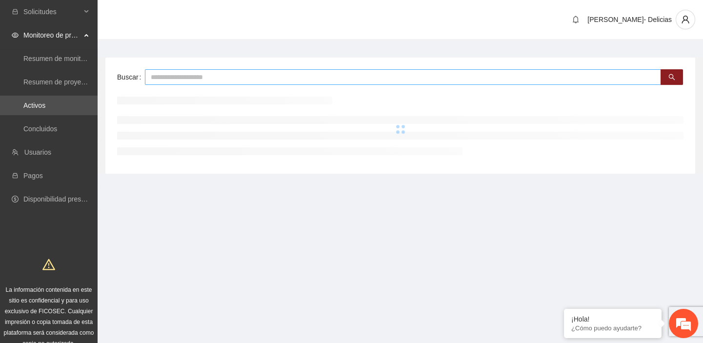
click at [193, 78] on input "text" at bounding box center [403, 77] width 516 height 16
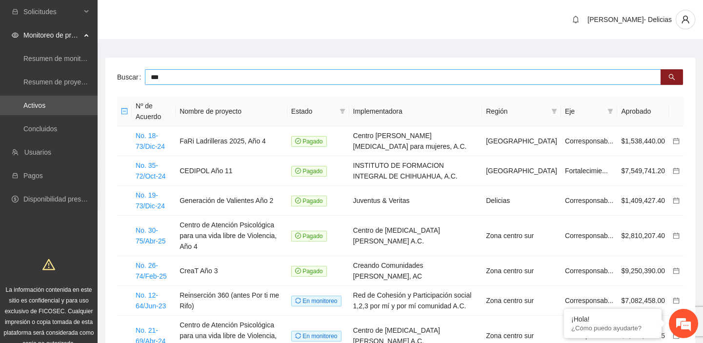
type input "***"
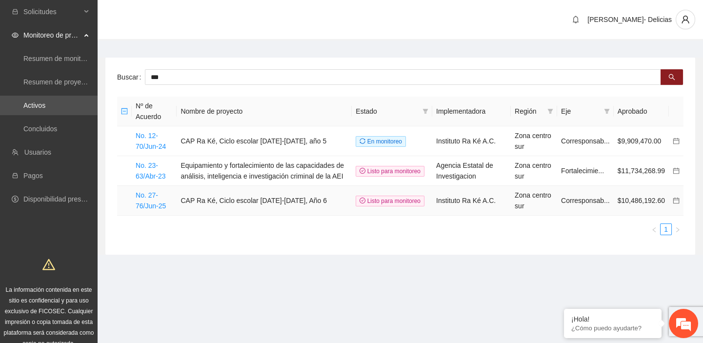
click at [141, 199] on td "No. 27-76/Jun-25" at bounding box center [154, 201] width 45 height 30
click at [147, 200] on link "No. 27-76/Jun-25" at bounding box center [151, 200] width 30 height 19
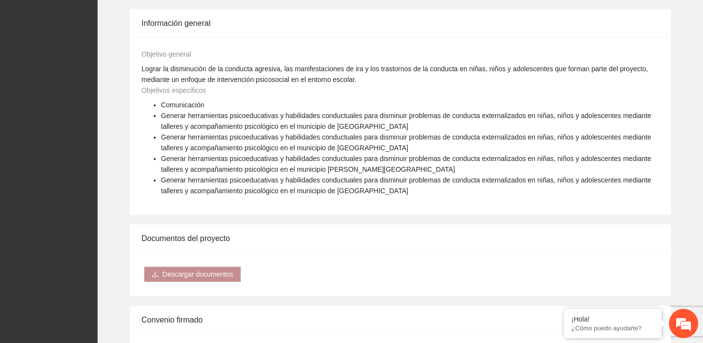
scroll to position [1019, 0]
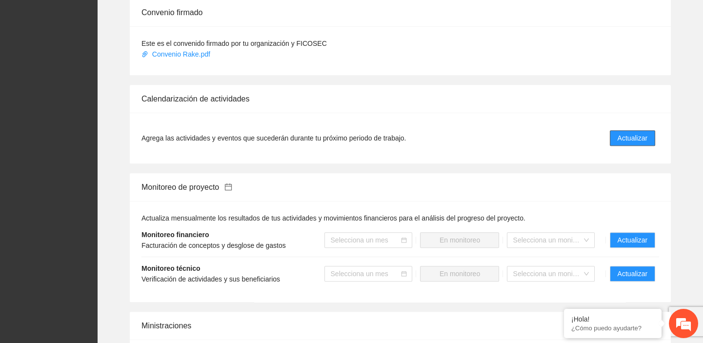
click at [627, 133] on span "Actualizar" at bounding box center [632, 138] width 30 height 11
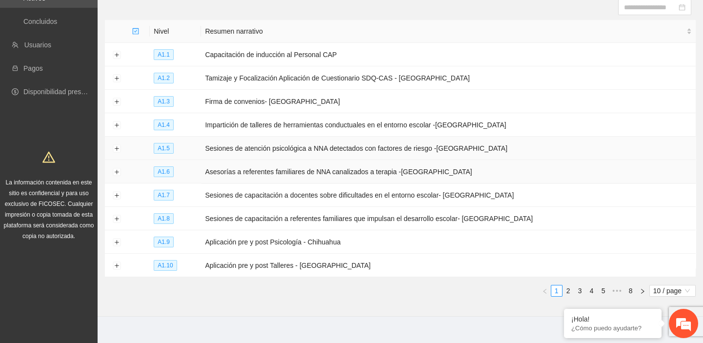
scroll to position [118, 0]
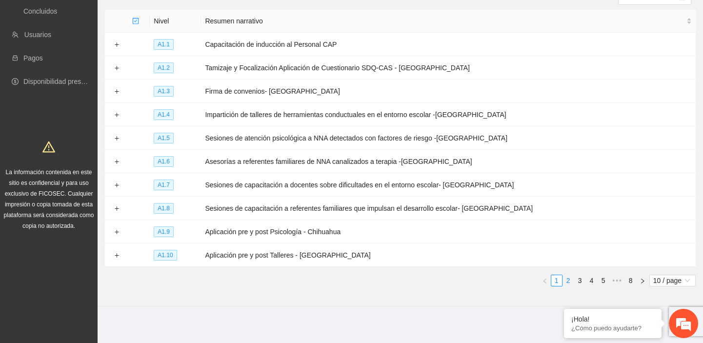
click at [569, 281] on link "2" at bounding box center [568, 280] width 11 height 11
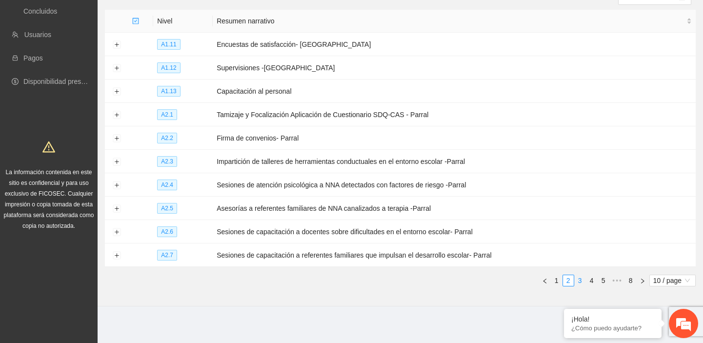
click at [582, 281] on link "3" at bounding box center [579, 280] width 11 height 11
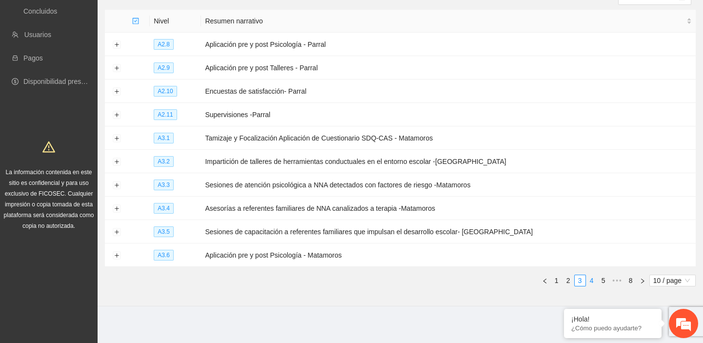
click at [589, 279] on link "4" at bounding box center [591, 280] width 11 height 11
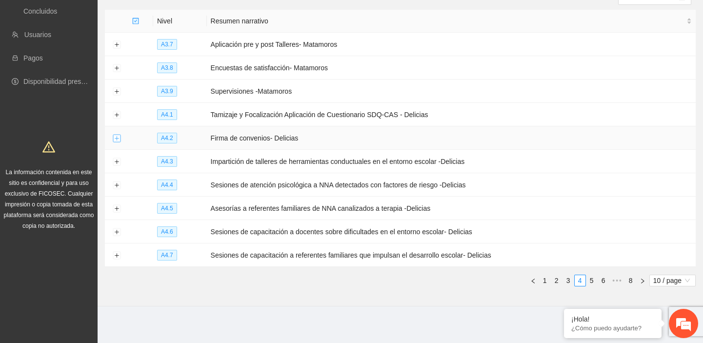
click at [117, 139] on button "Expand row" at bounding box center [117, 139] width 8 height 8
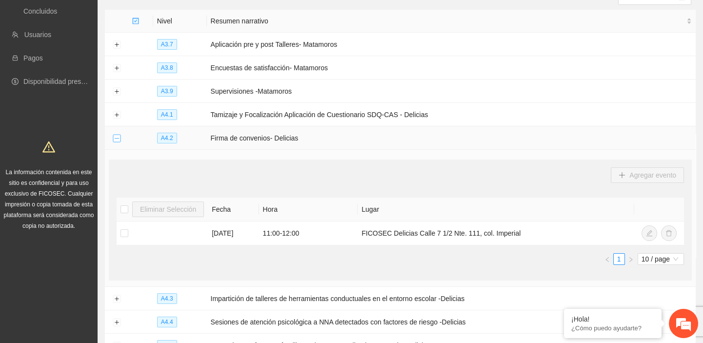
click at [117, 139] on button "Collapse row" at bounding box center [117, 139] width 8 height 8
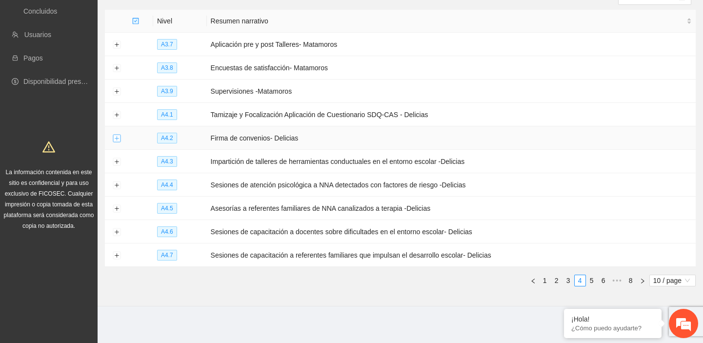
click at [117, 139] on button "Expand row" at bounding box center [117, 139] width 8 height 8
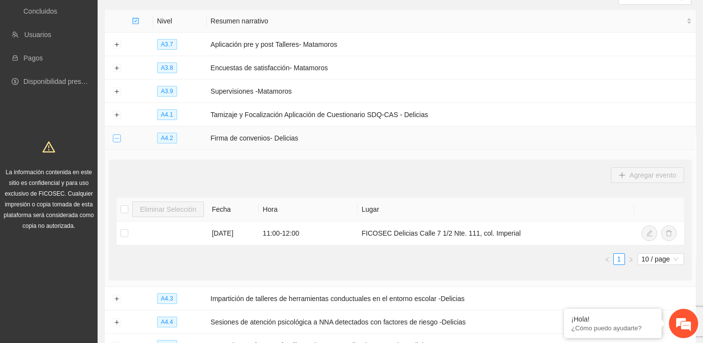
click at [117, 139] on button "Collapse row" at bounding box center [117, 139] width 8 height 8
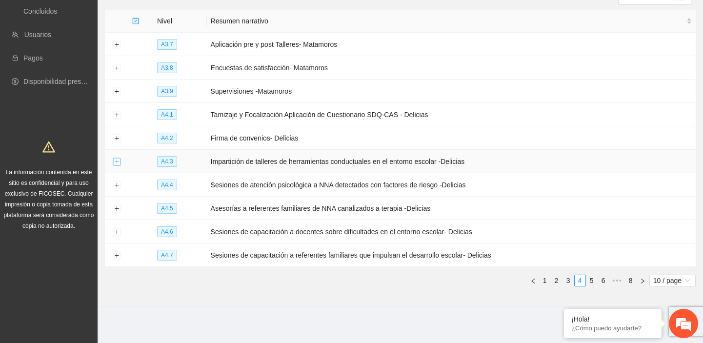
click at [115, 161] on button "Expand row" at bounding box center [117, 162] width 8 height 8
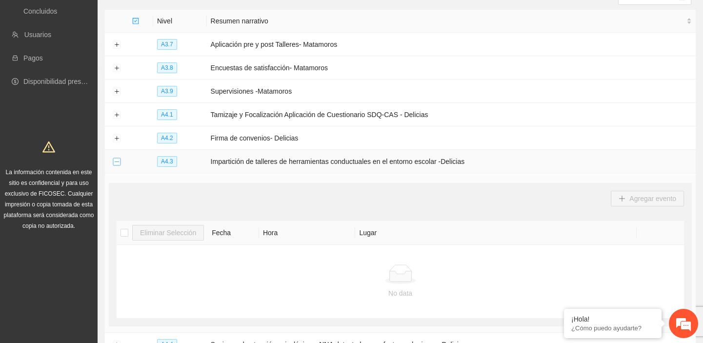
click at [115, 161] on button "Collapse row" at bounding box center [117, 162] width 8 height 8
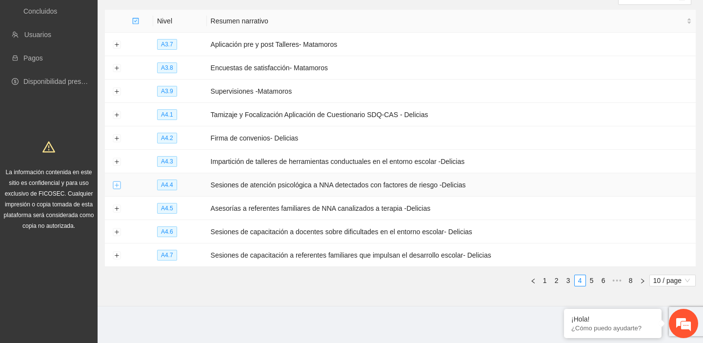
click at [113, 185] on button "Expand row" at bounding box center [117, 185] width 8 height 8
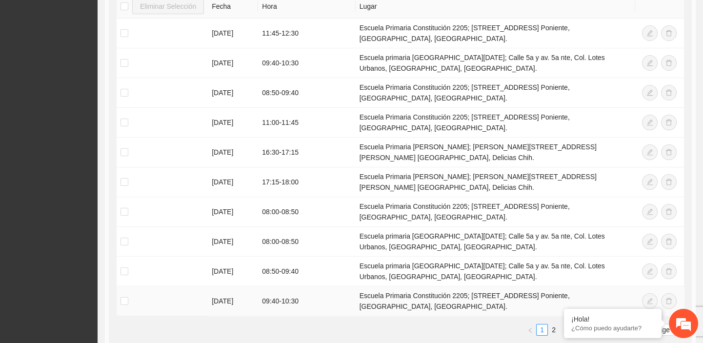
scroll to position [473, 0]
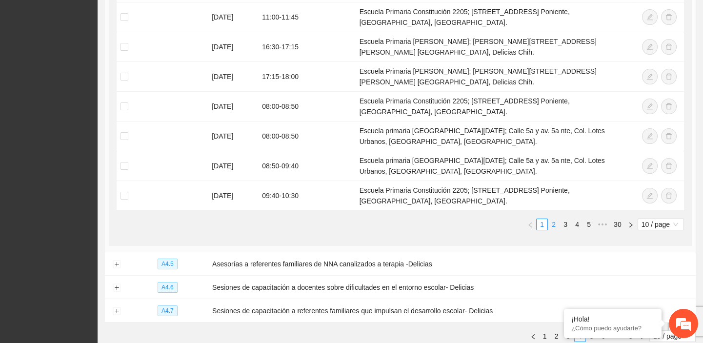
click at [552, 219] on link "2" at bounding box center [553, 224] width 11 height 11
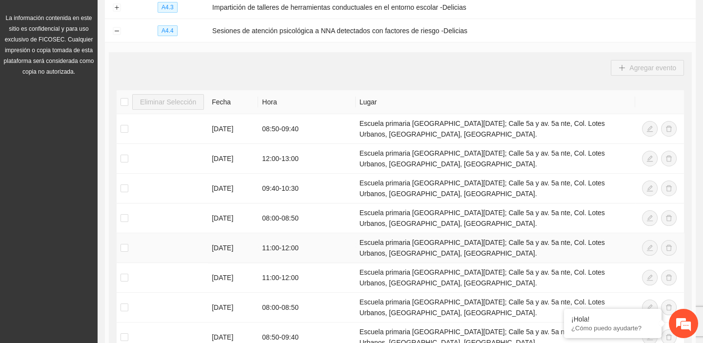
scroll to position [251, 0]
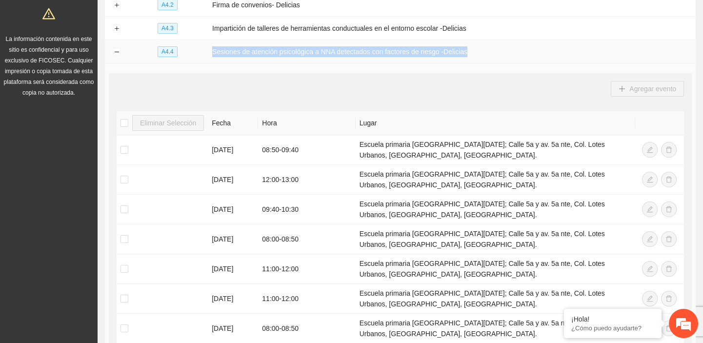
drag, startPoint x: 466, startPoint y: 52, endPoint x: 212, endPoint y: 51, distance: 253.6
click at [212, 51] on td "Sesiones de atención psicológica a NNA detectados con factores de riesgo -Delic…" at bounding box center [451, 51] width 487 height 23
copy td "Sesiones de atención psicológica a NNA detectados con factores de riesgo -Delic…"
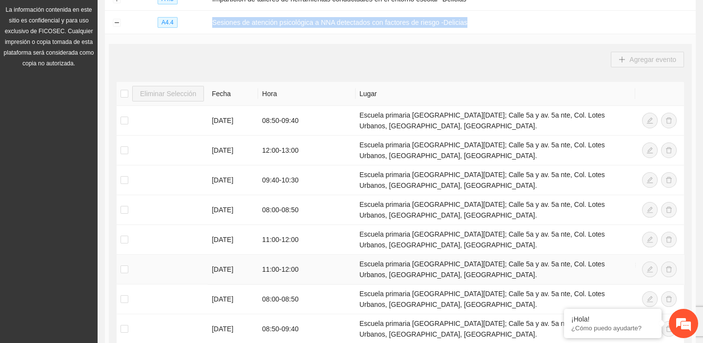
scroll to position [295, 0]
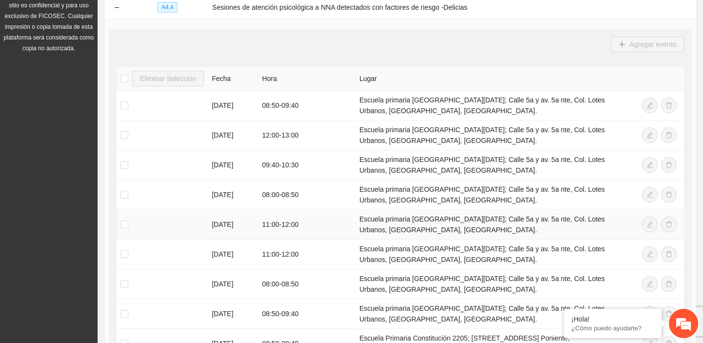
click at [209, 224] on td "[DATE]" at bounding box center [233, 225] width 50 height 30
drag, startPoint x: 264, startPoint y: 220, endPoint x: 327, endPoint y: 224, distance: 63.0
click at [327, 224] on td "11:00 - 12:00" at bounding box center [306, 225] width 97 height 30
copy td "11:00 - 12:00"
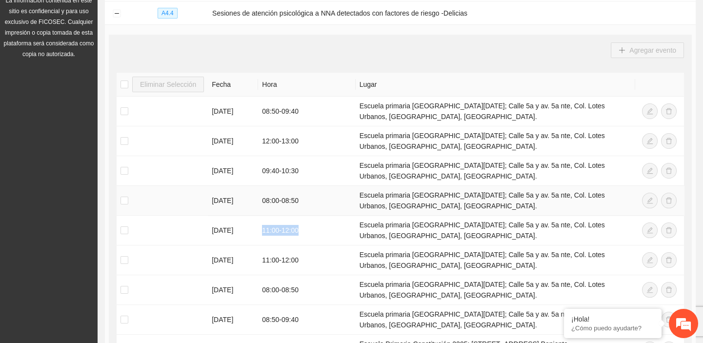
scroll to position [310, 0]
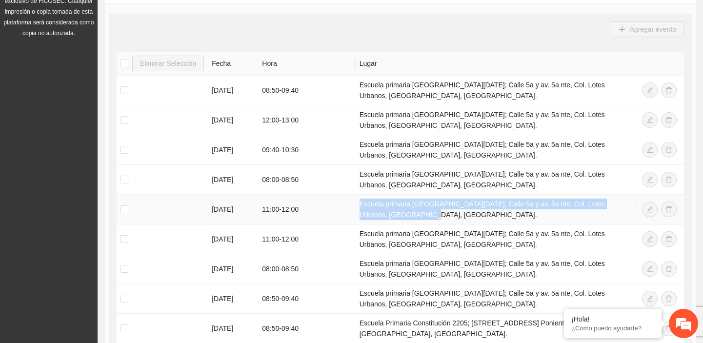
drag, startPoint x: 376, startPoint y: 213, endPoint x: 368, endPoint y: 201, distance: 14.5
click at [360, 199] on td "Escuela primaria [GEOGRAPHIC_DATA][DATE]; Calle 5a y av. 5a nte, Col. Lotes Urb…" at bounding box center [495, 210] width 279 height 30
copy td "scuela primaria [DATE]; Calle 5a y av. 5a nte, Col. Lotes Urbanos, [GEOGRAPHIC_…"
